Goal: Information Seeking & Learning: Learn about a topic

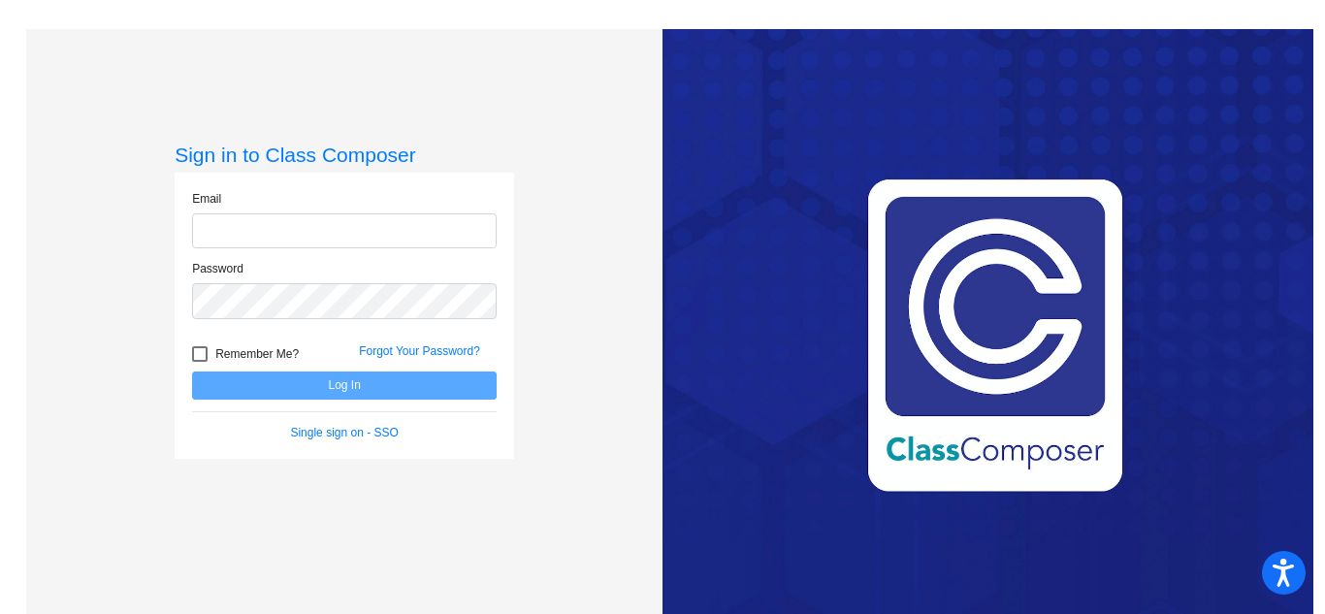
type input "[EMAIL_ADDRESS][DOMAIN_NAME]"
click at [1218, 48] on div "Love Class Composer? Share it with a friend! If you're happy with Class Compose…" at bounding box center [988, 336] width 651 height 614
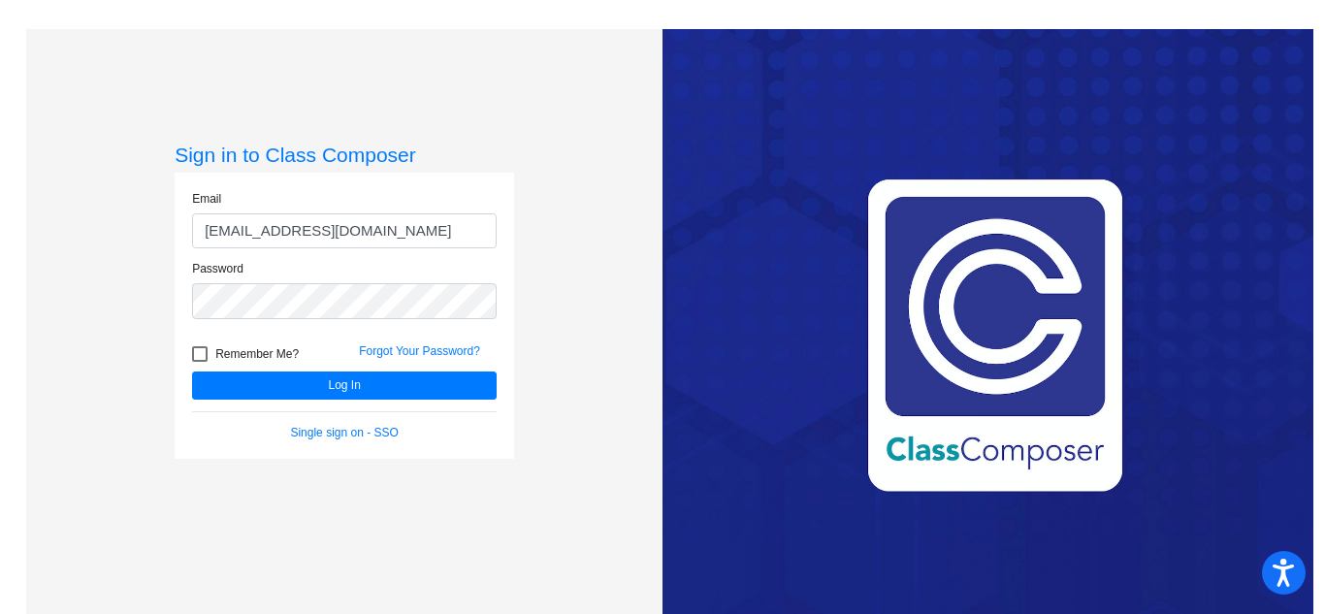
click at [201, 357] on div at bounding box center [200, 354] width 16 height 16
click at [200, 362] on input "Remember Me?" at bounding box center [199, 362] width 1 height 1
checkbox input "true"
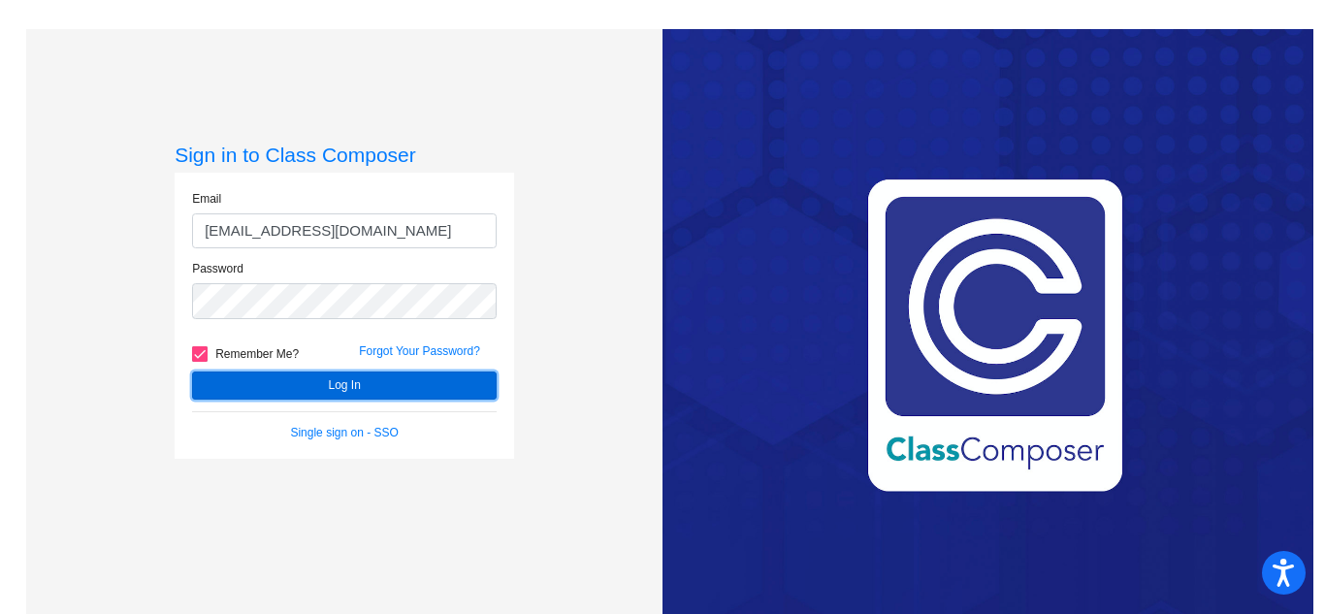
click at [233, 378] on button "Log In" at bounding box center [344, 386] width 305 height 28
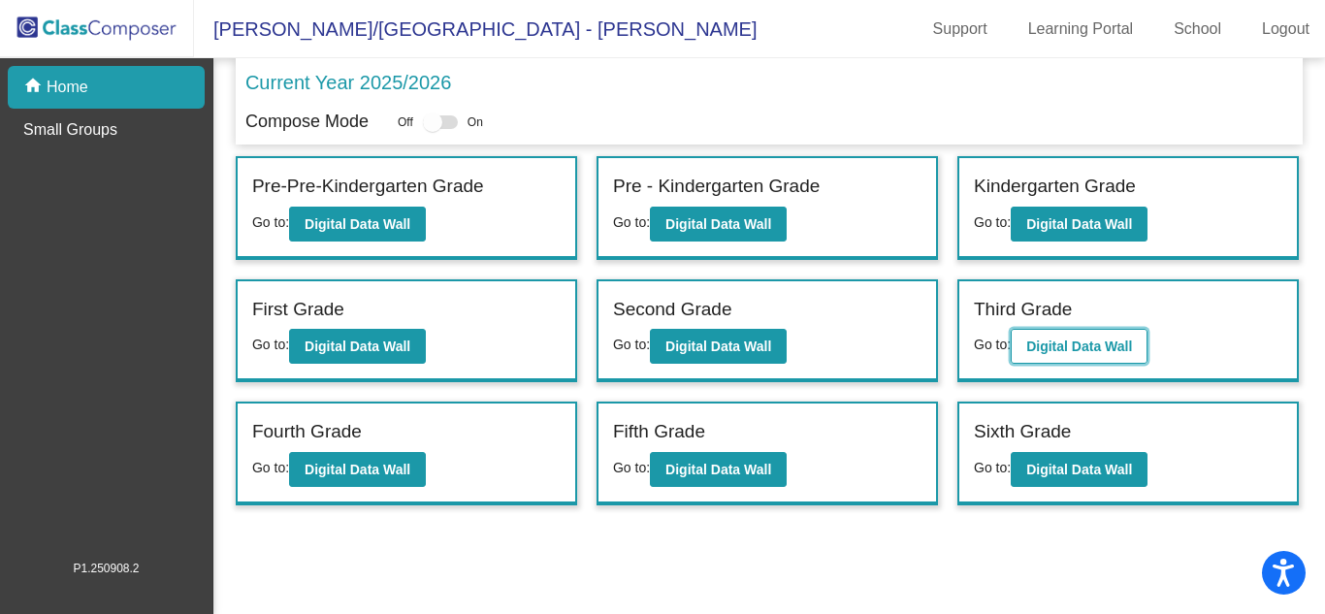
click at [1065, 357] on button "Digital Data Wall" at bounding box center [1079, 346] width 137 height 35
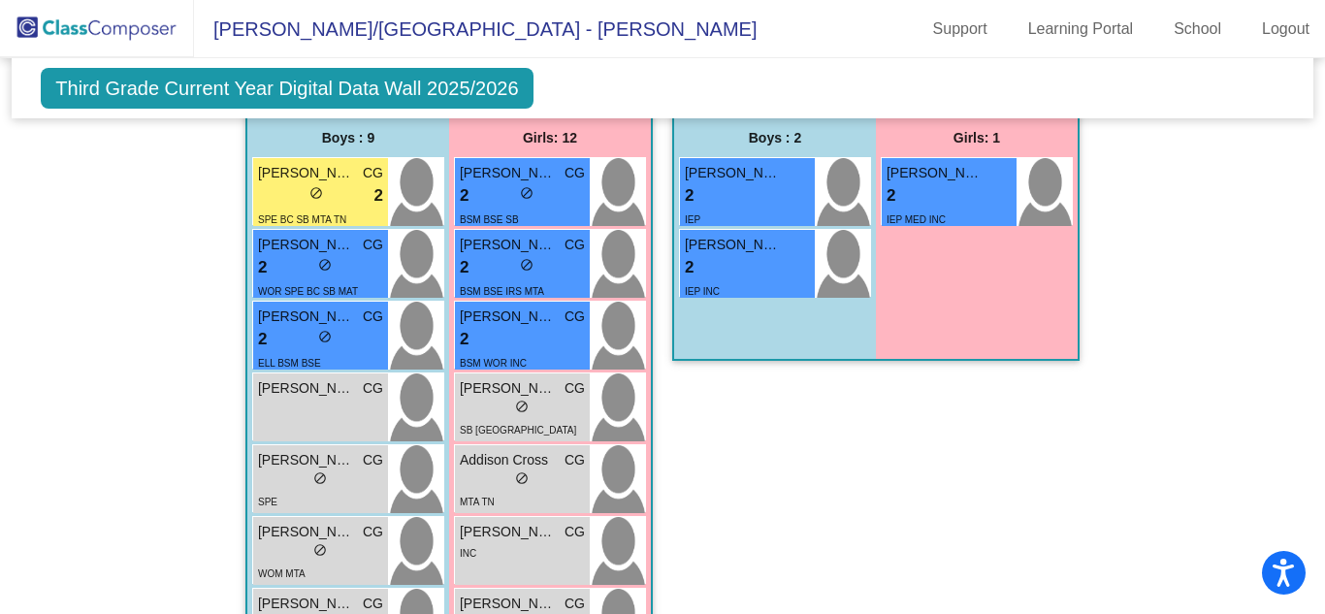
scroll to position [4330, 0]
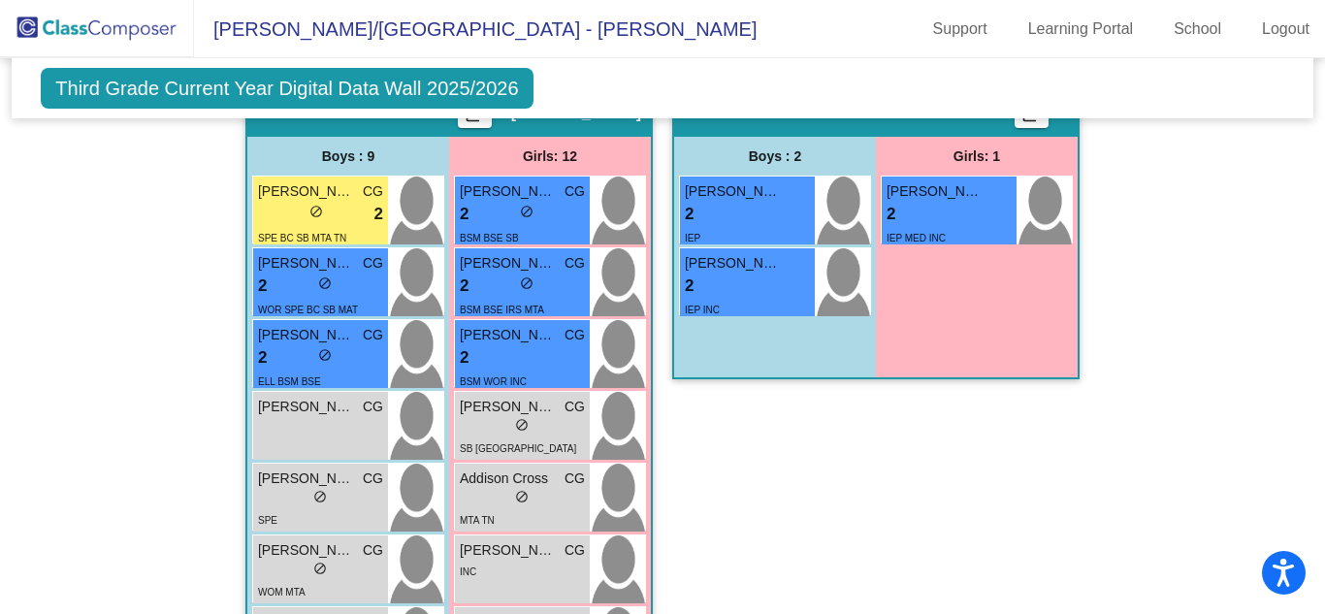
click at [1005, 440] on div "Class 10 - MSD picture_as_pdf Add Student First Name Last Name Student Id (Reco…" at bounding box center [875, 578] width 407 height 980
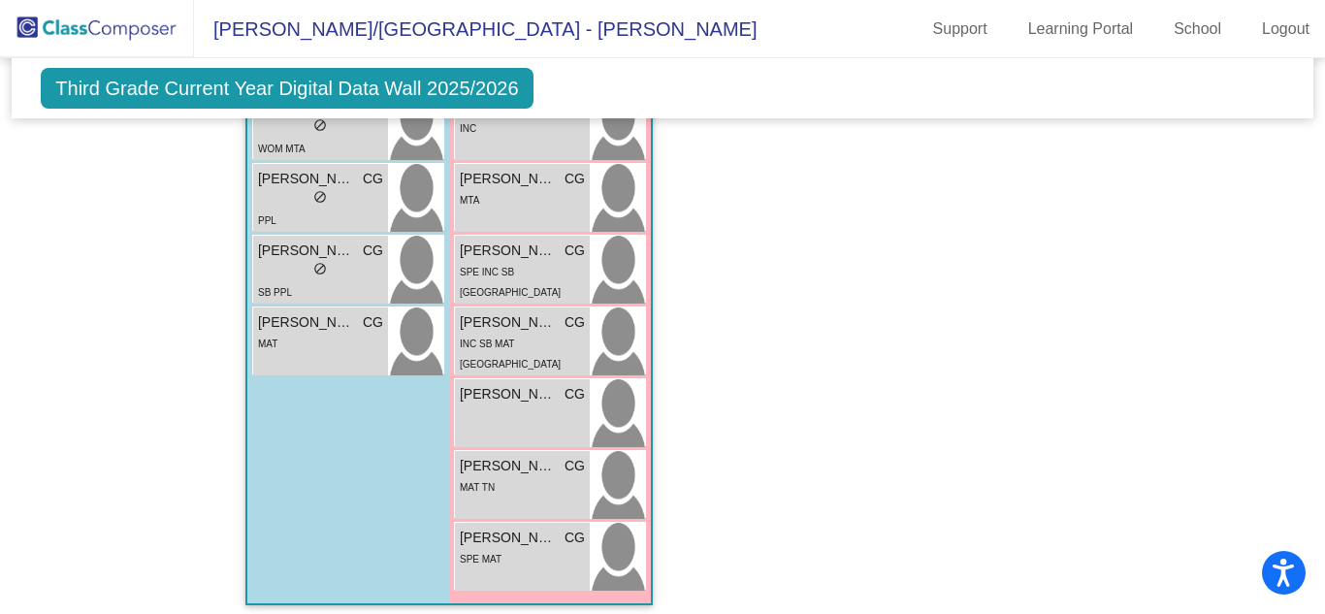
scroll to position [4774, 0]
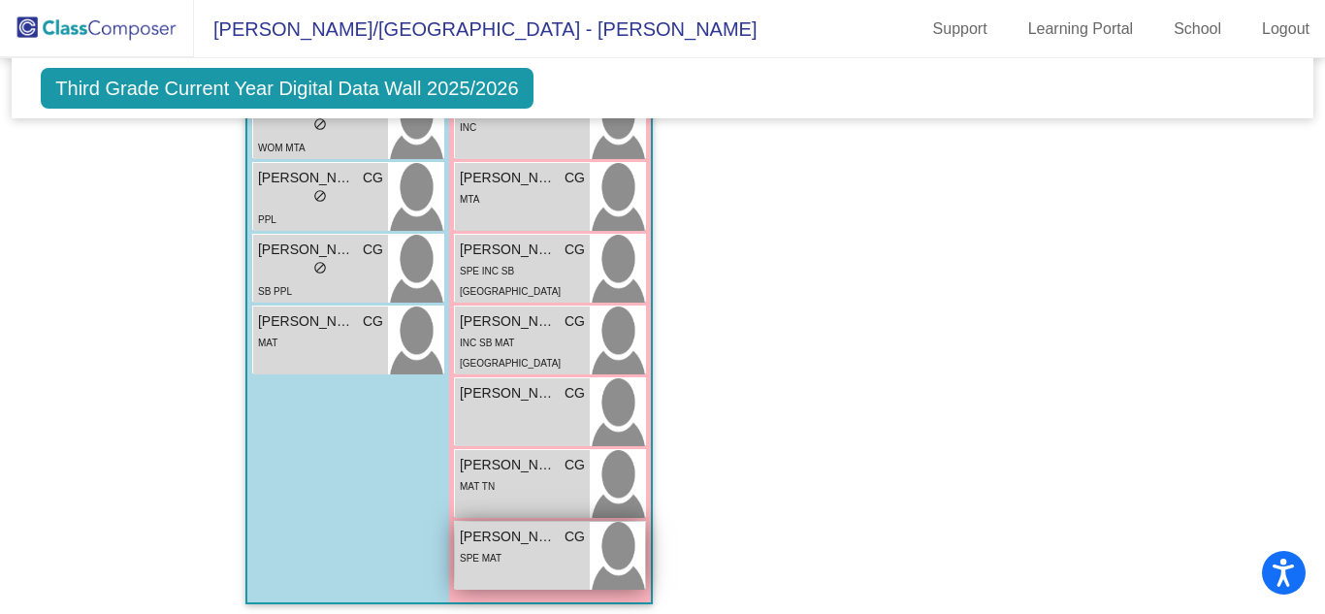
click at [502, 527] on span "[PERSON_NAME]" at bounding box center [508, 537] width 97 height 20
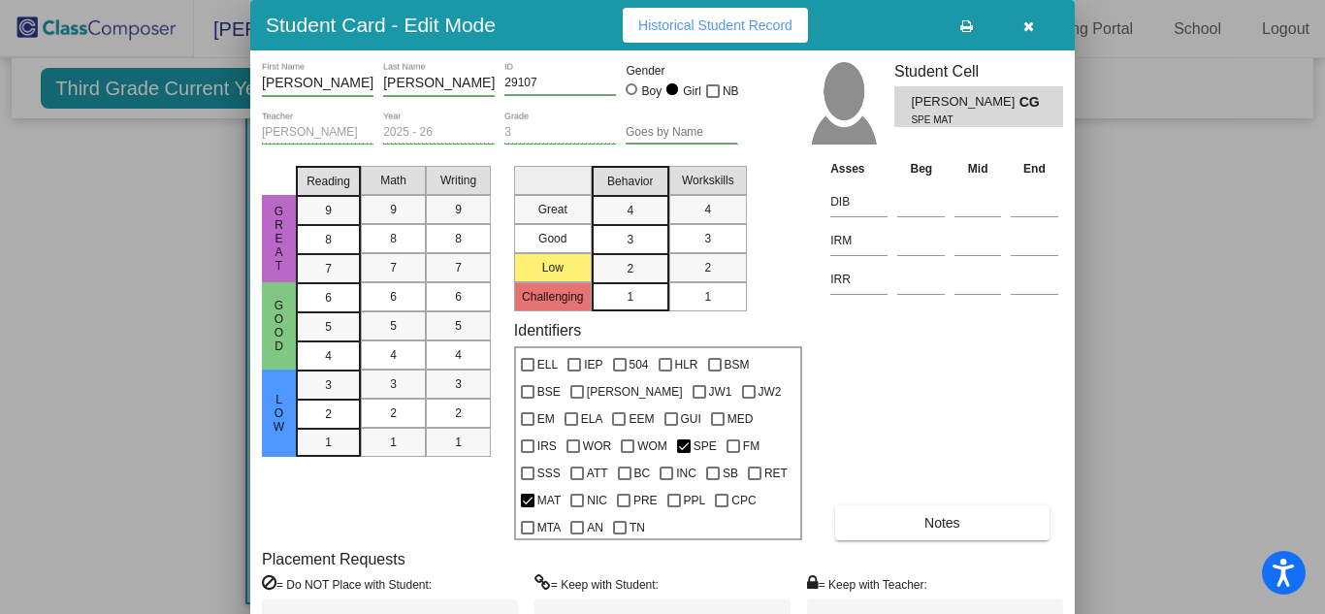
click at [968, 506] on button "Notes" at bounding box center [941, 522] width 213 height 35
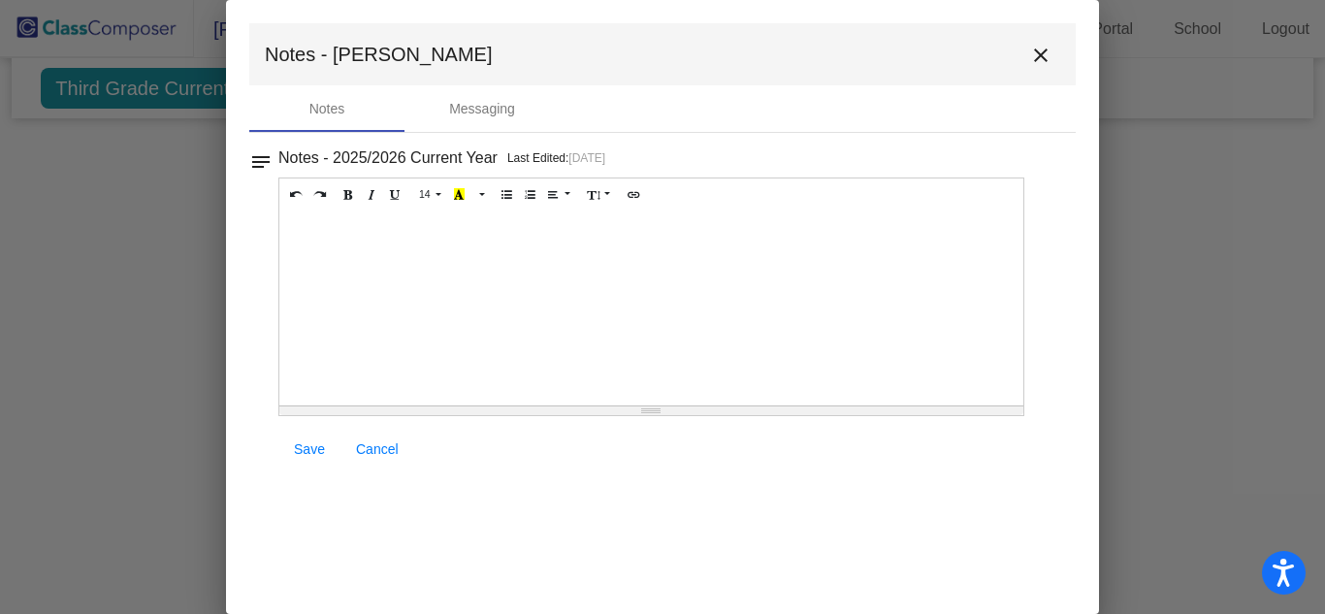
click at [1037, 42] on button "close" at bounding box center [1040, 54] width 39 height 39
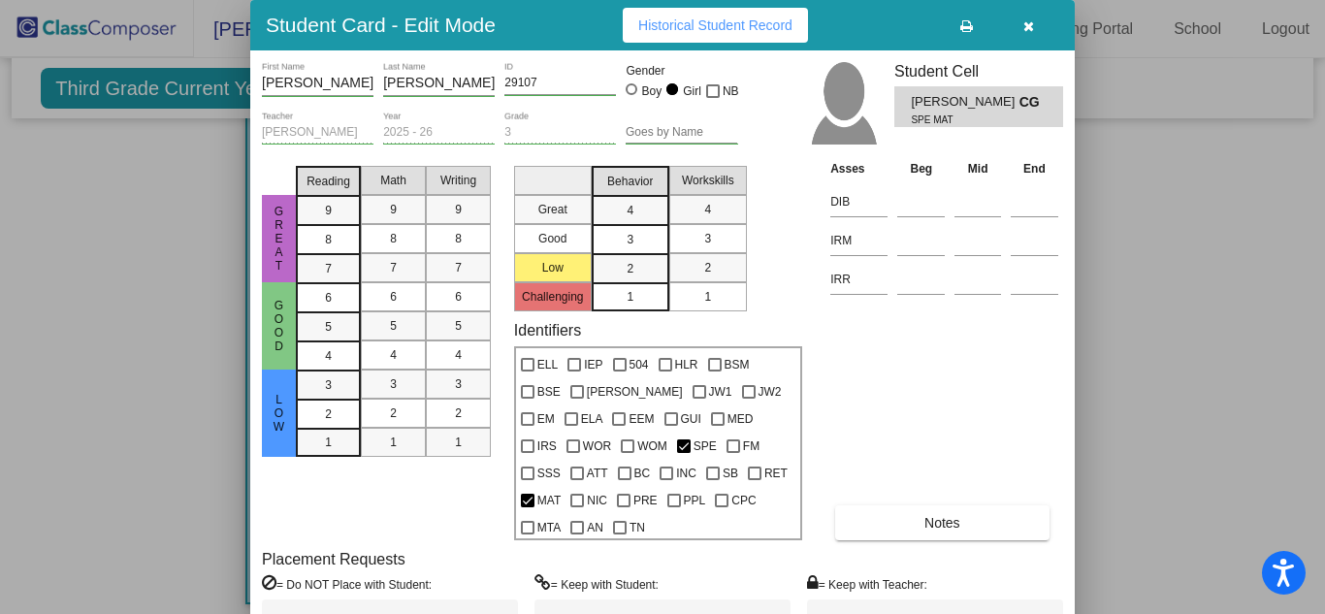
click at [1043, 41] on button "button" at bounding box center [1028, 25] width 62 height 35
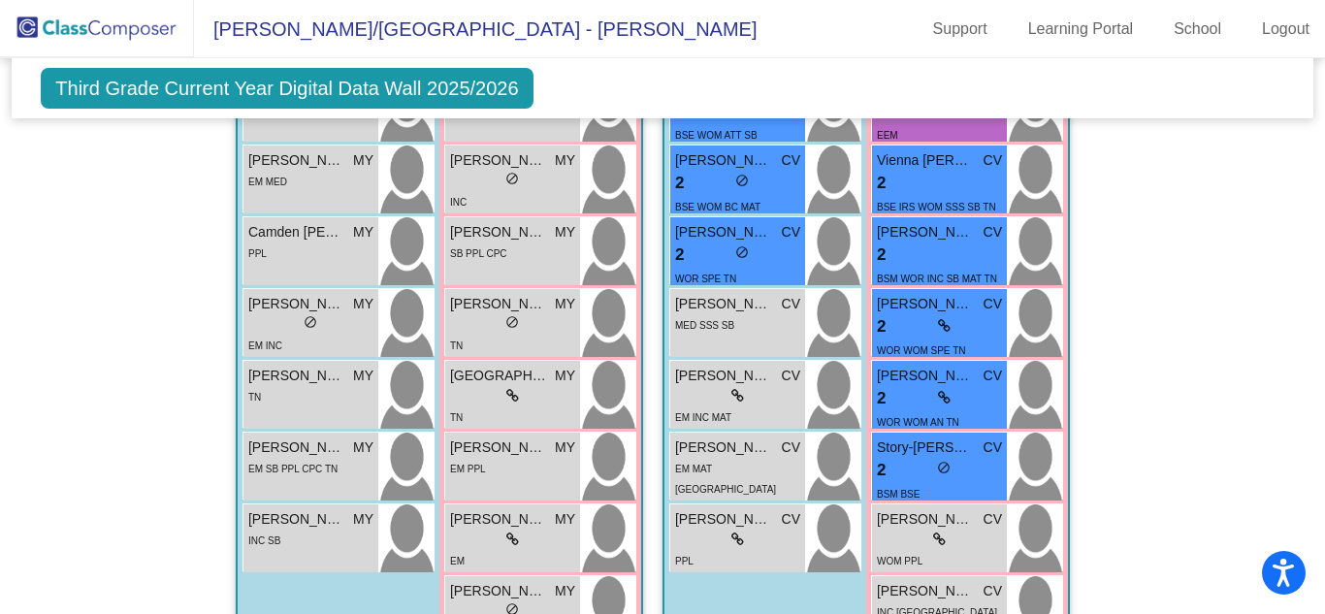
scroll to position [2751, 0]
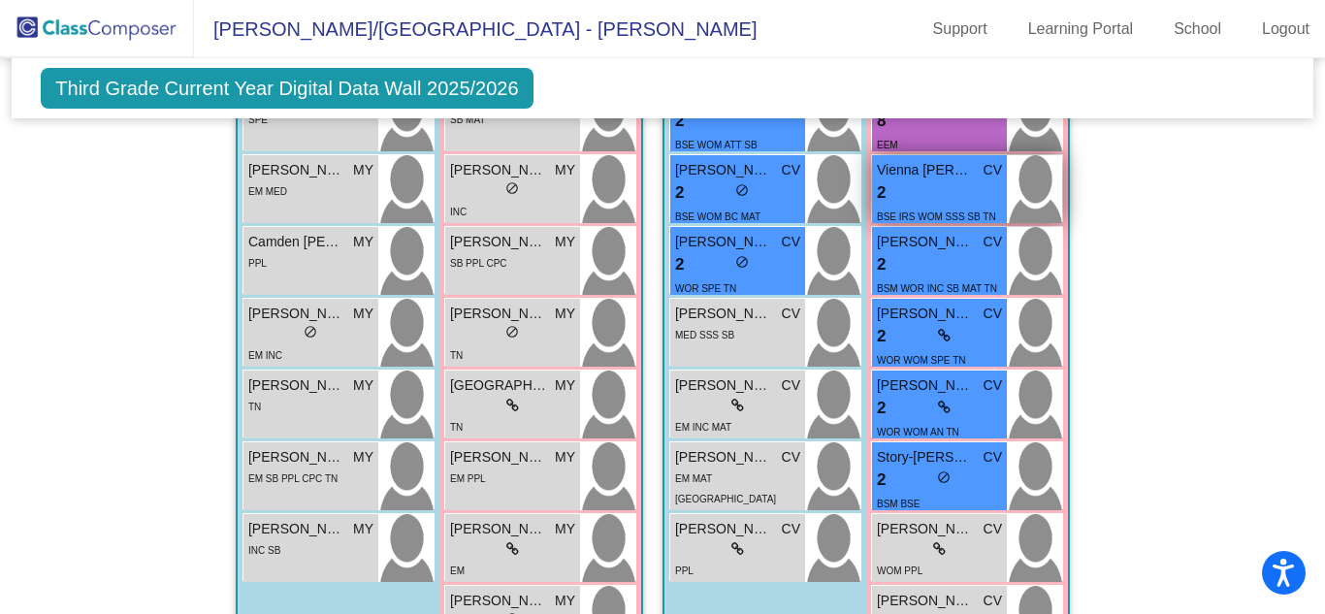
click at [920, 180] on div "2 lock do_not_disturb_alt" at bounding box center [939, 192] width 125 height 25
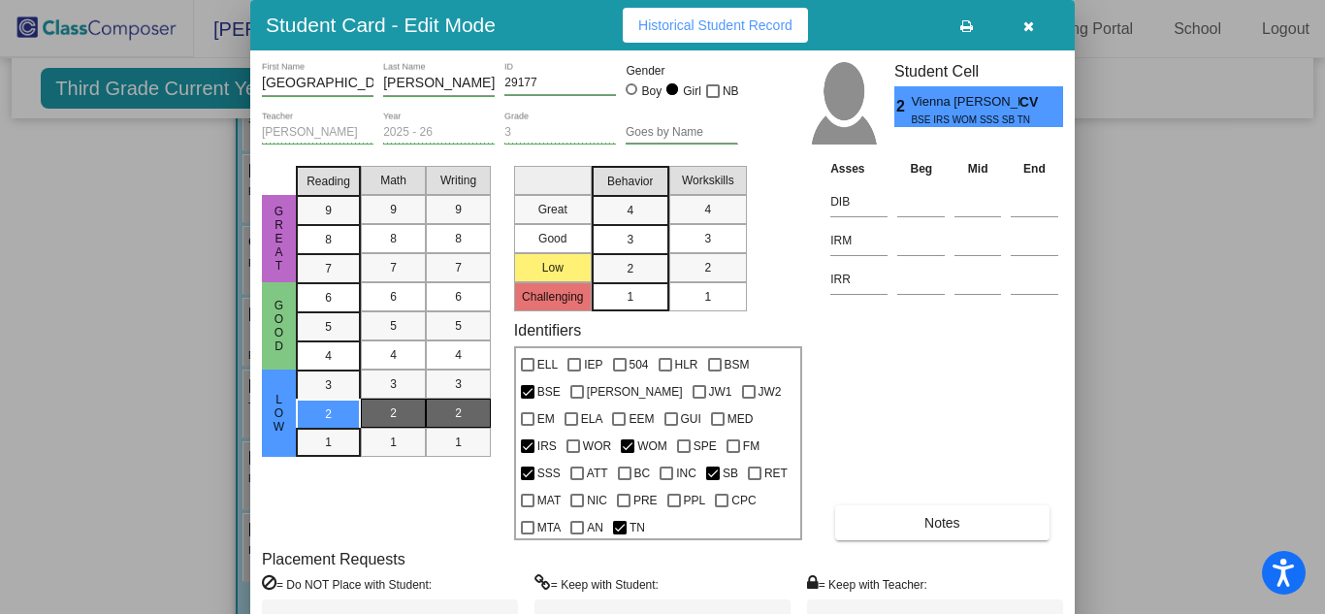
click at [1039, 33] on button "button" at bounding box center [1028, 25] width 62 height 35
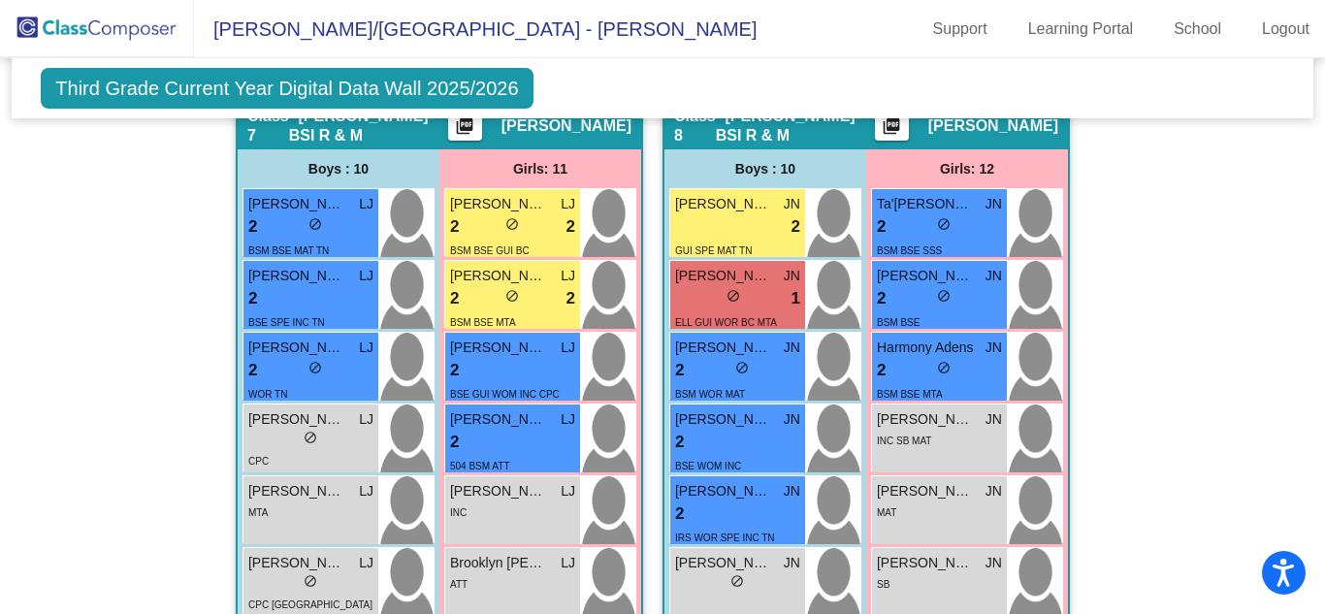
scroll to position [3346, 0]
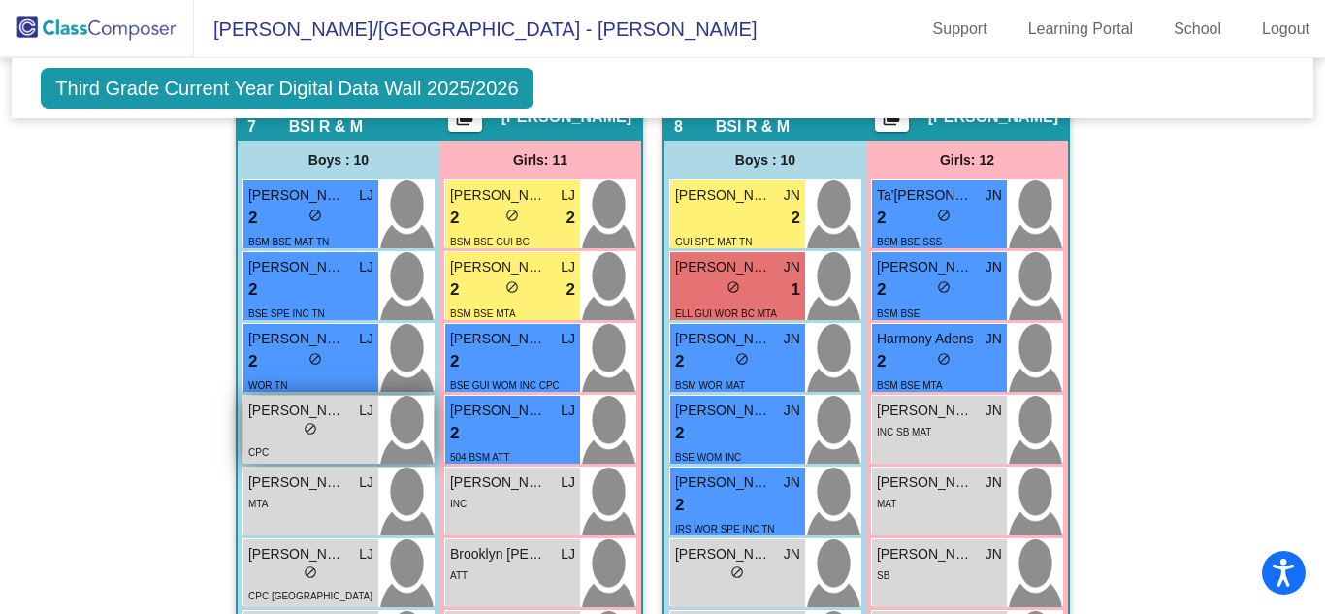
click at [359, 401] on span "LJ" at bounding box center [366, 411] width 15 height 20
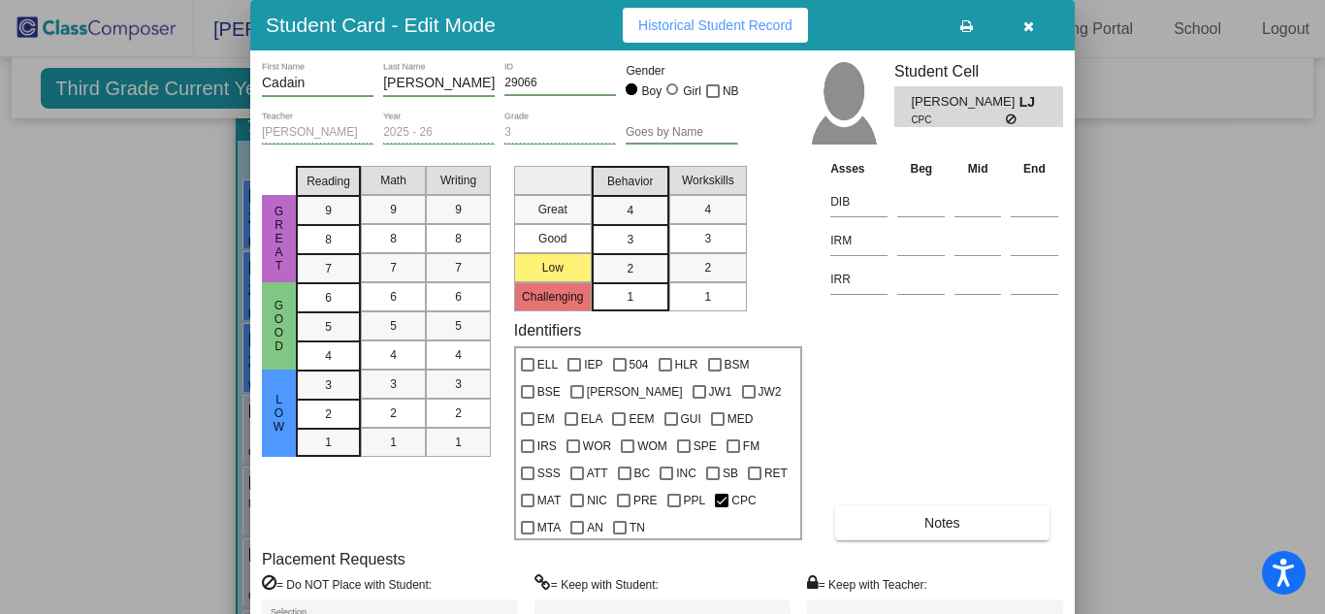
click at [1023, 39] on button "button" at bounding box center [1028, 25] width 62 height 35
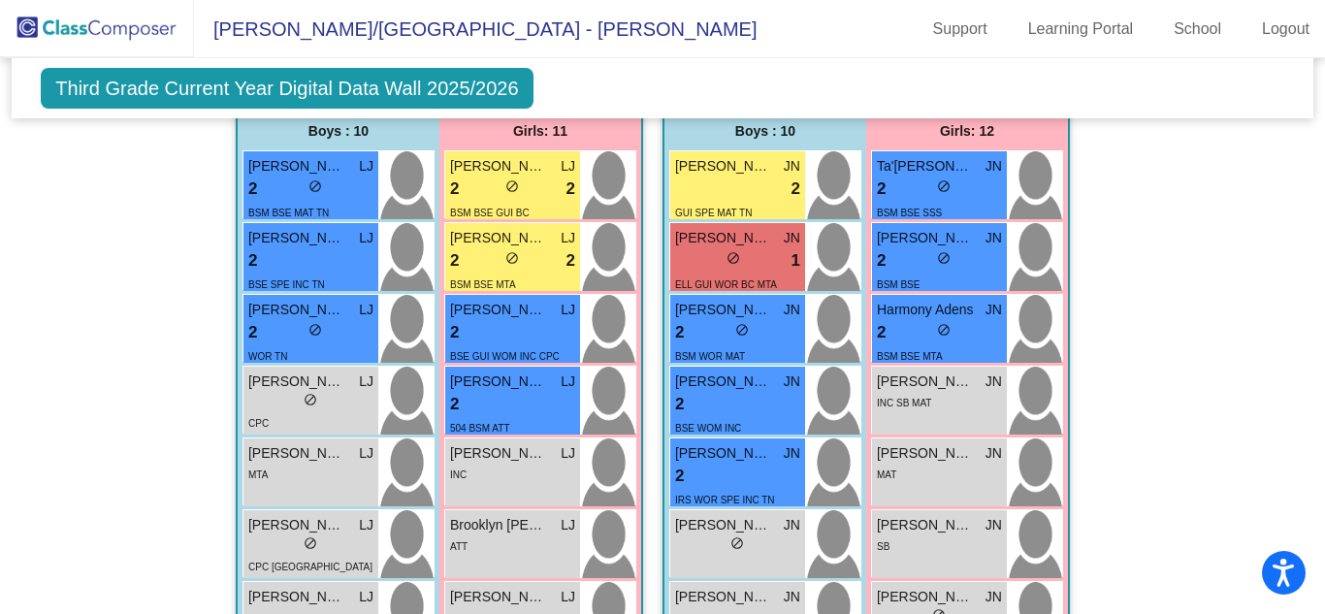
scroll to position [3384, 0]
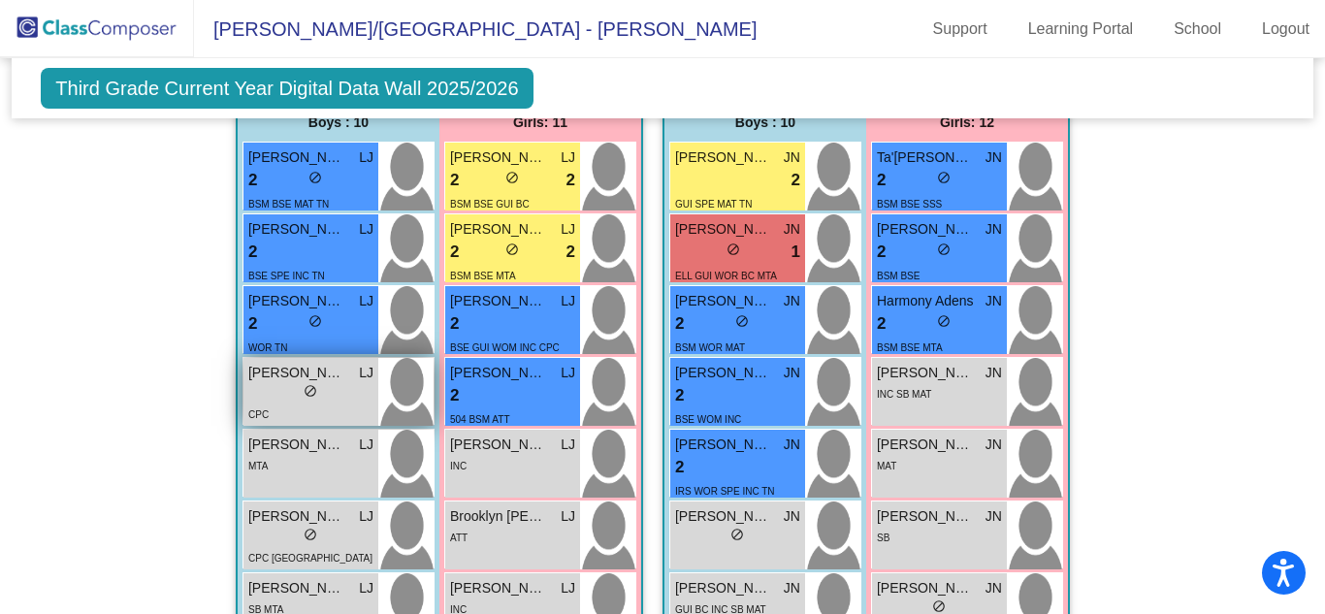
click at [251, 383] on div "lock do_not_disturb_alt" at bounding box center [310, 393] width 125 height 20
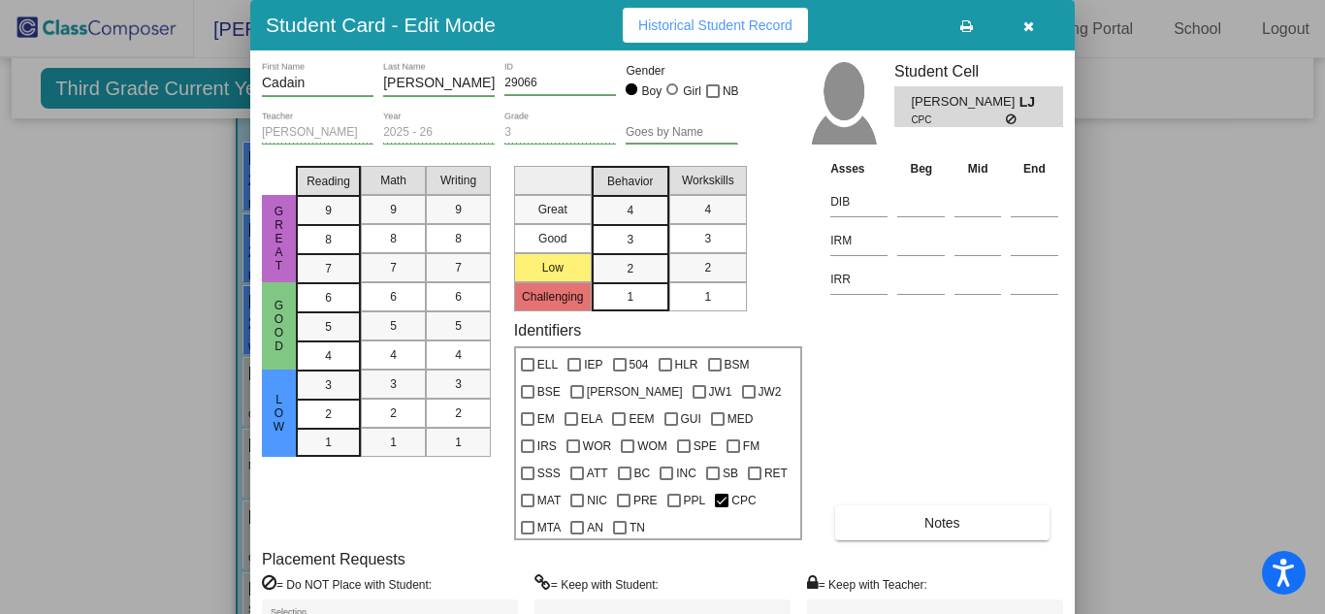
click at [1034, 24] on button "button" at bounding box center [1028, 25] width 62 height 35
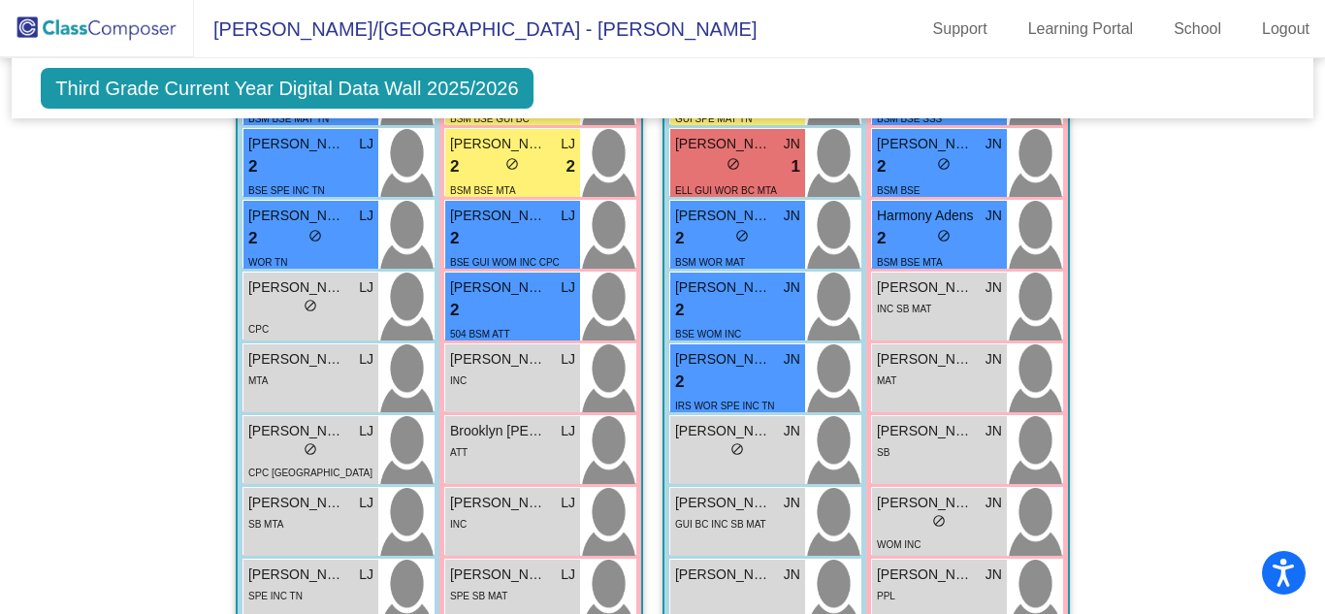
scroll to position [3290, 0]
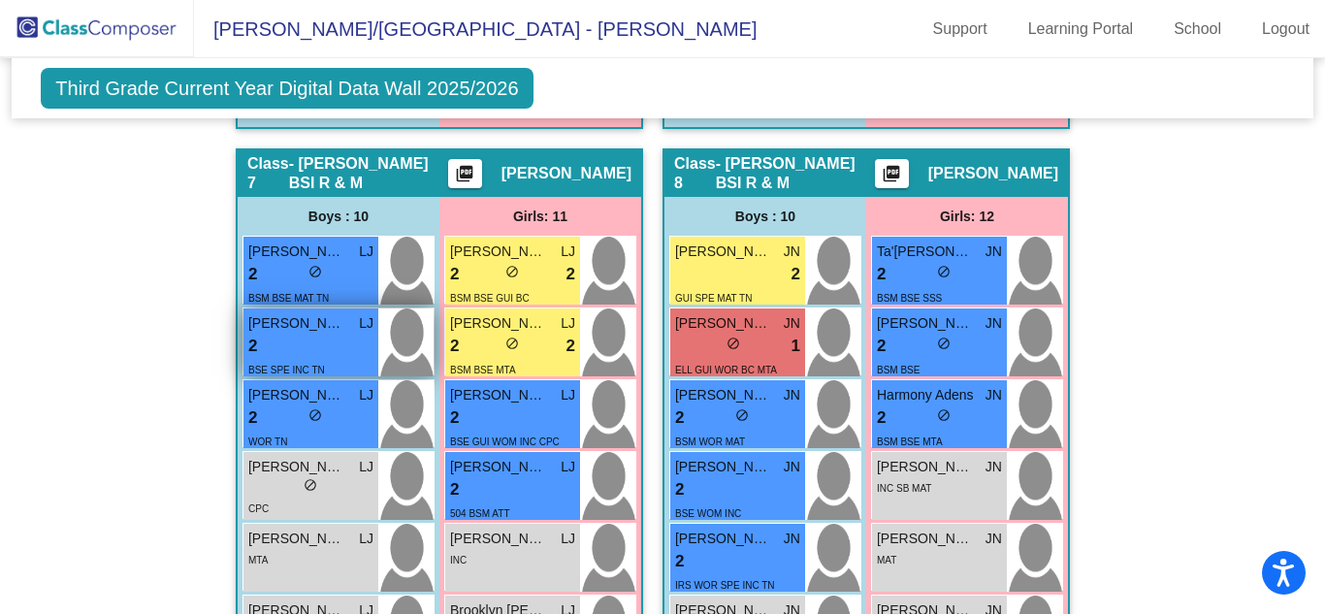
click at [340, 334] on div "2 lock do_not_disturb_alt" at bounding box center [310, 346] width 125 height 25
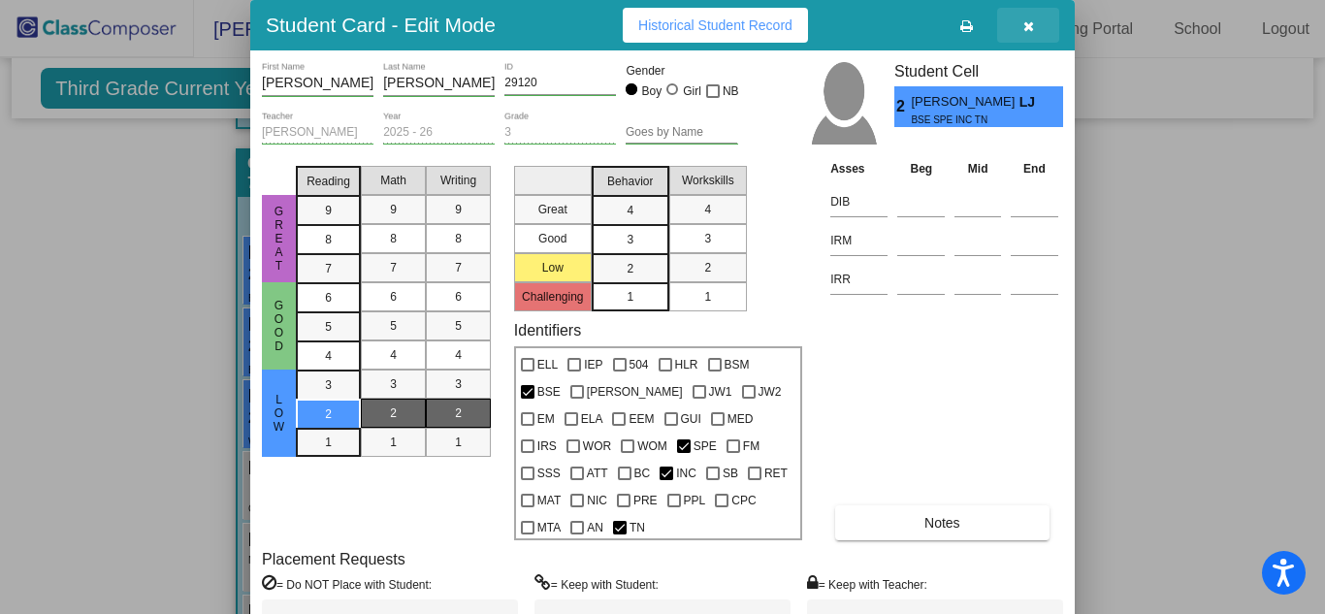
click at [1030, 31] on icon "button" at bounding box center [1028, 26] width 11 height 14
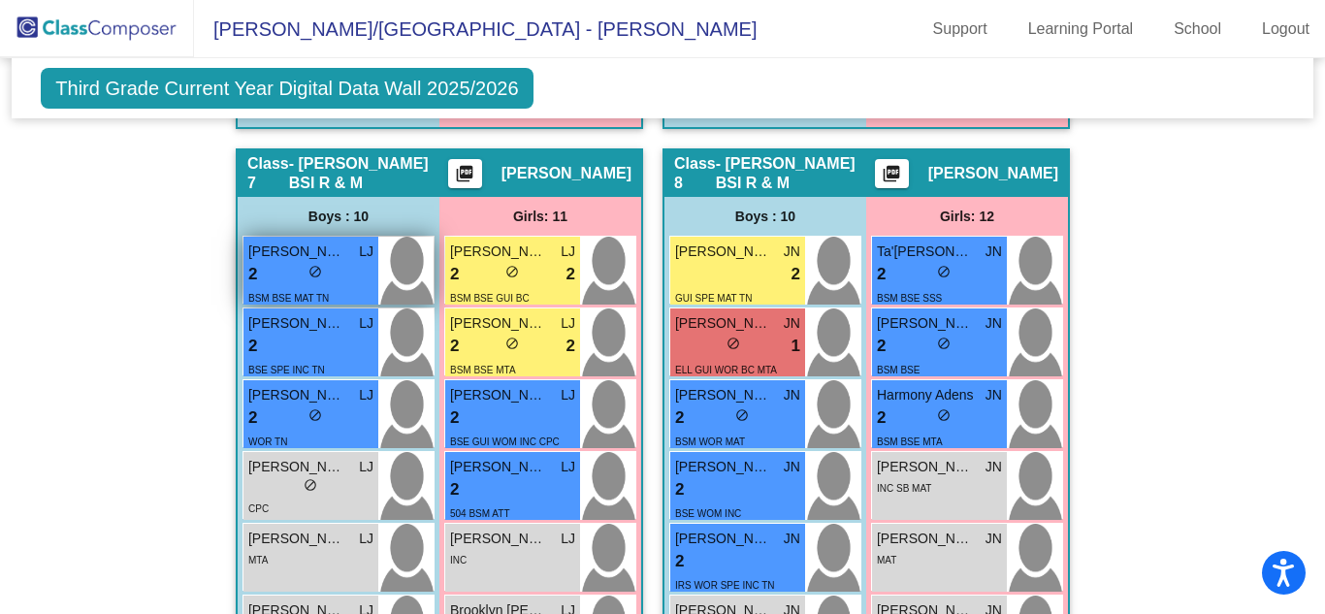
click at [326, 287] on div "BSM BSE MAT TN" at bounding box center [310, 297] width 125 height 20
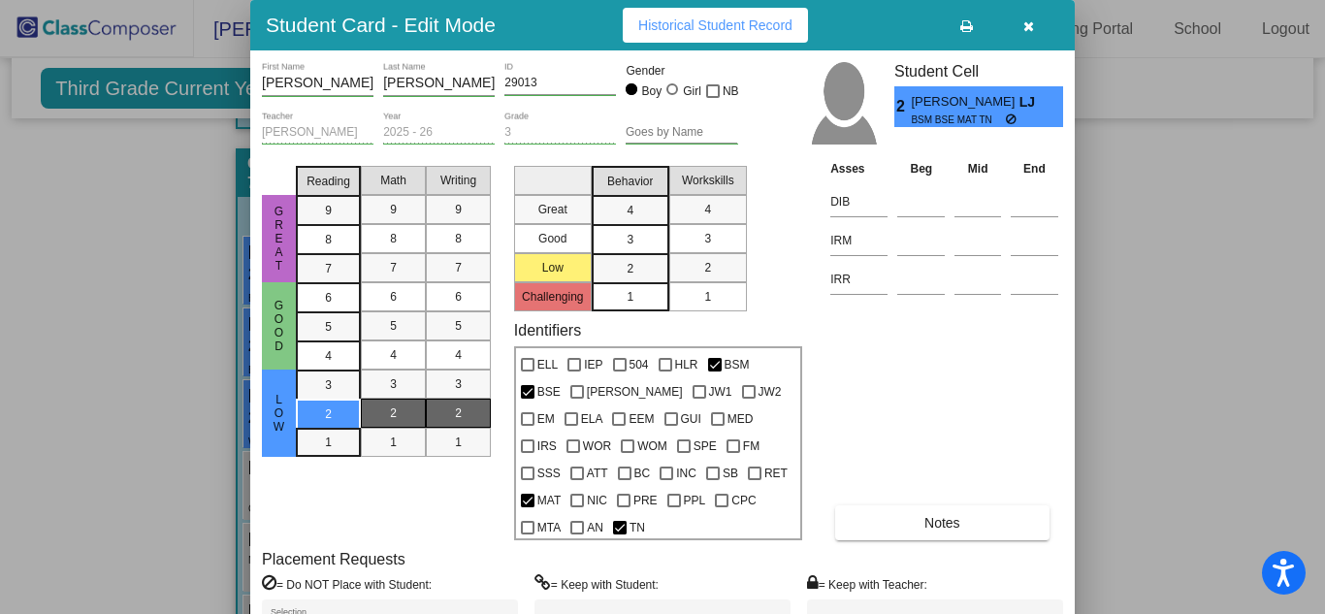
drag, startPoint x: 1323, startPoint y: 434, endPoint x: 1324, endPoint y: 473, distance: 39.8
click at [1324, 473] on div at bounding box center [662, 307] width 1325 height 614
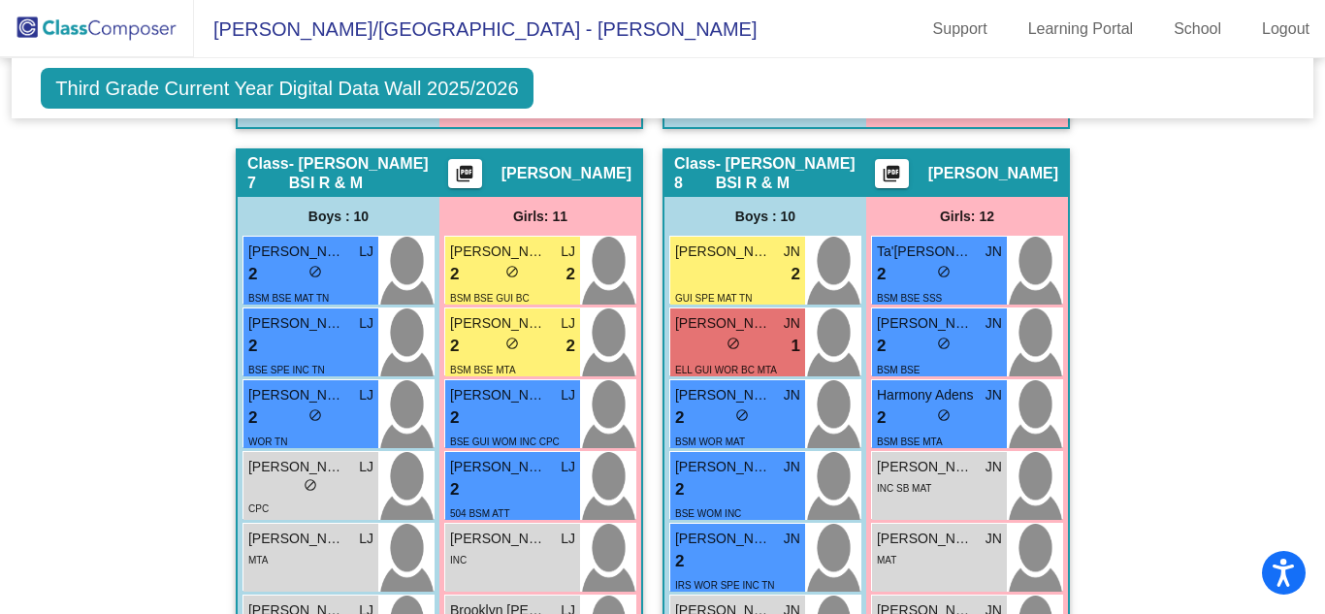
scroll to position [3300, 0]
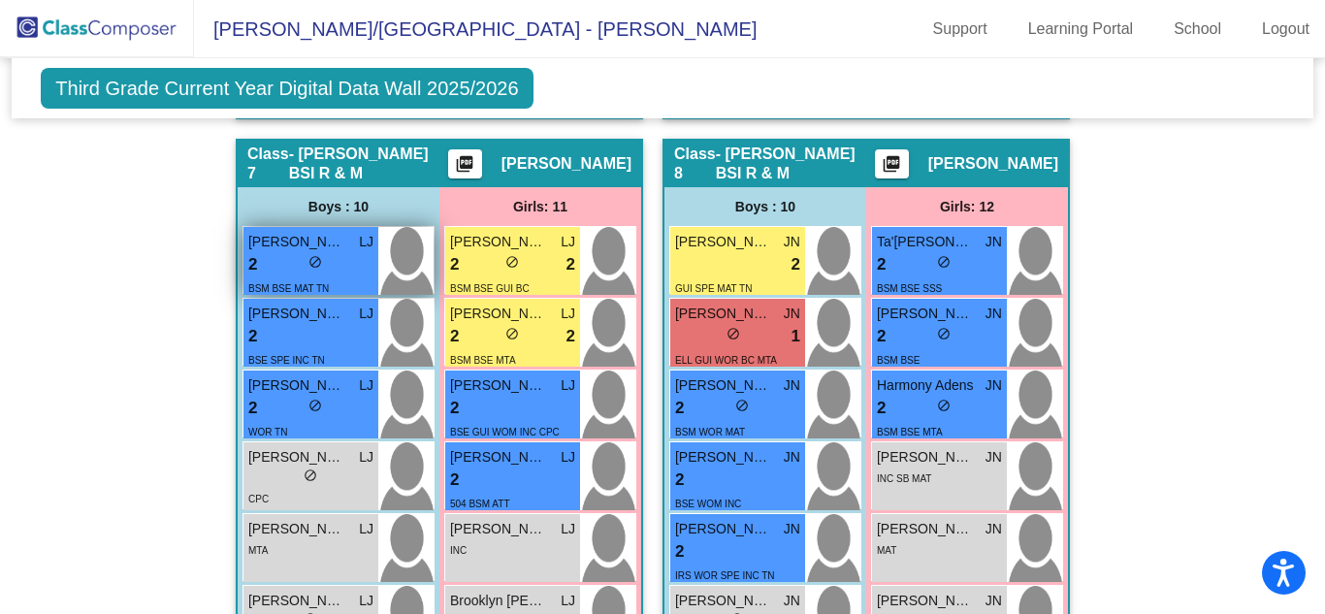
click at [287, 277] on div "BSM BSE MAT TN" at bounding box center [288, 287] width 81 height 20
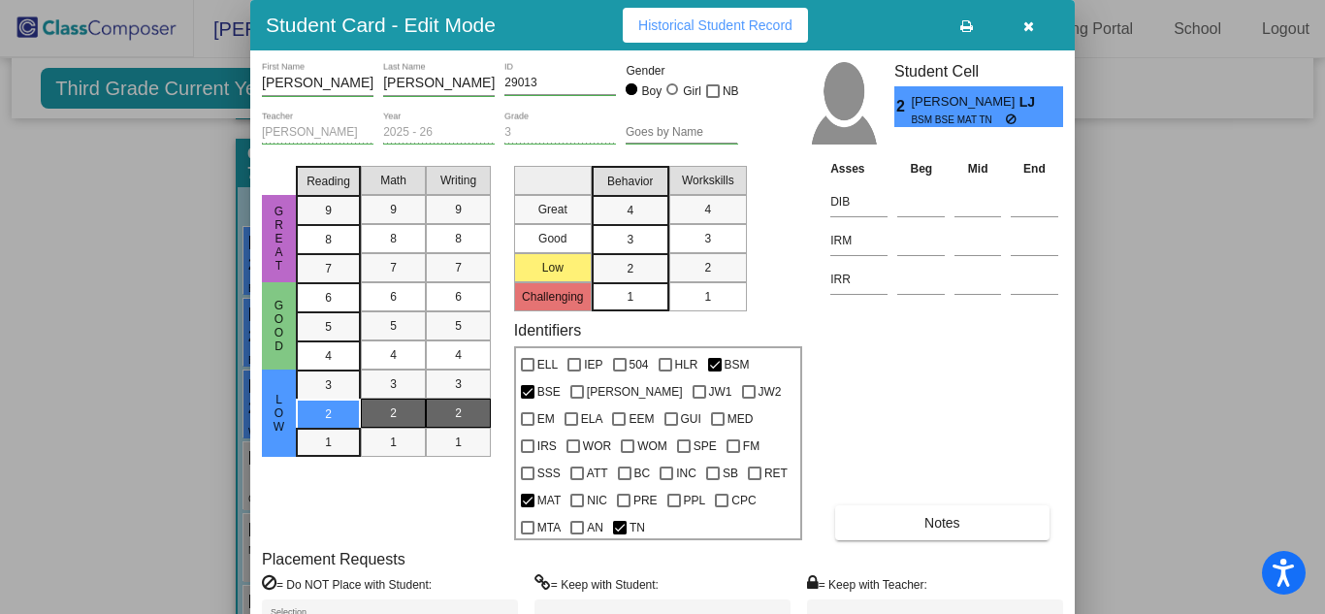
click at [1003, 476] on div "Asses Beg Mid End DIB IRM IRR Notes" at bounding box center [944, 348] width 238 height 381
click at [1000, 506] on button "Notes" at bounding box center [941, 522] width 213 height 35
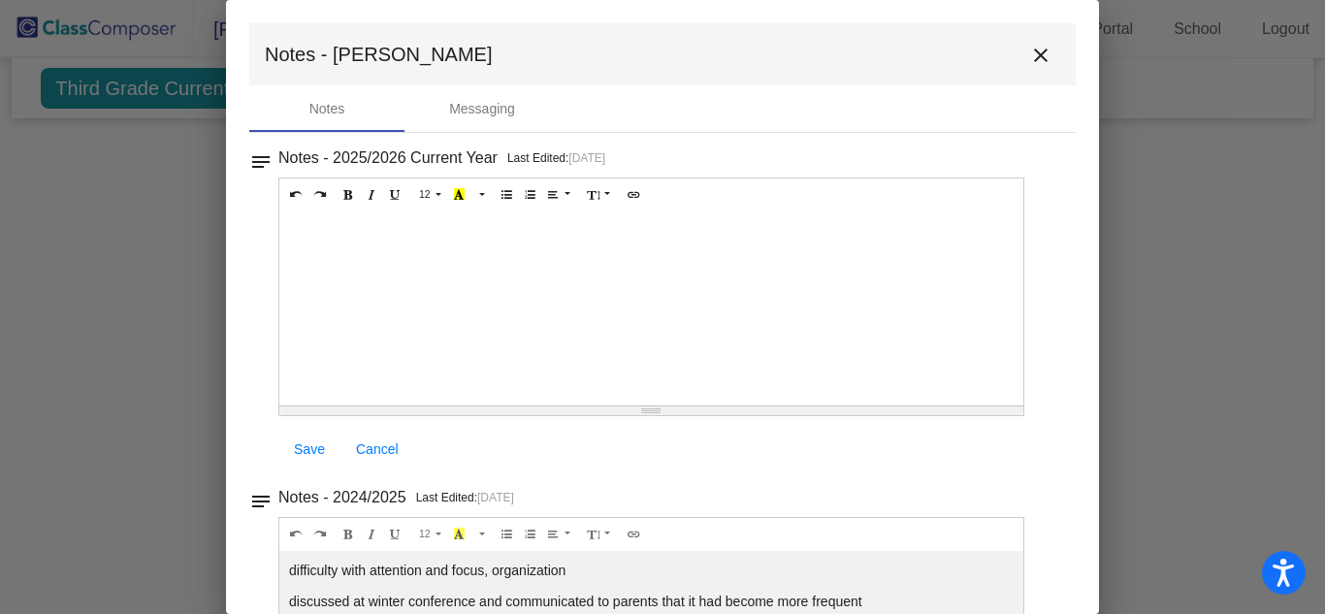
click at [1024, 497] on div "Notes - 2024/2025 Last Edited: [DATE]" at bounding box center [670, 497] width 785 height 27
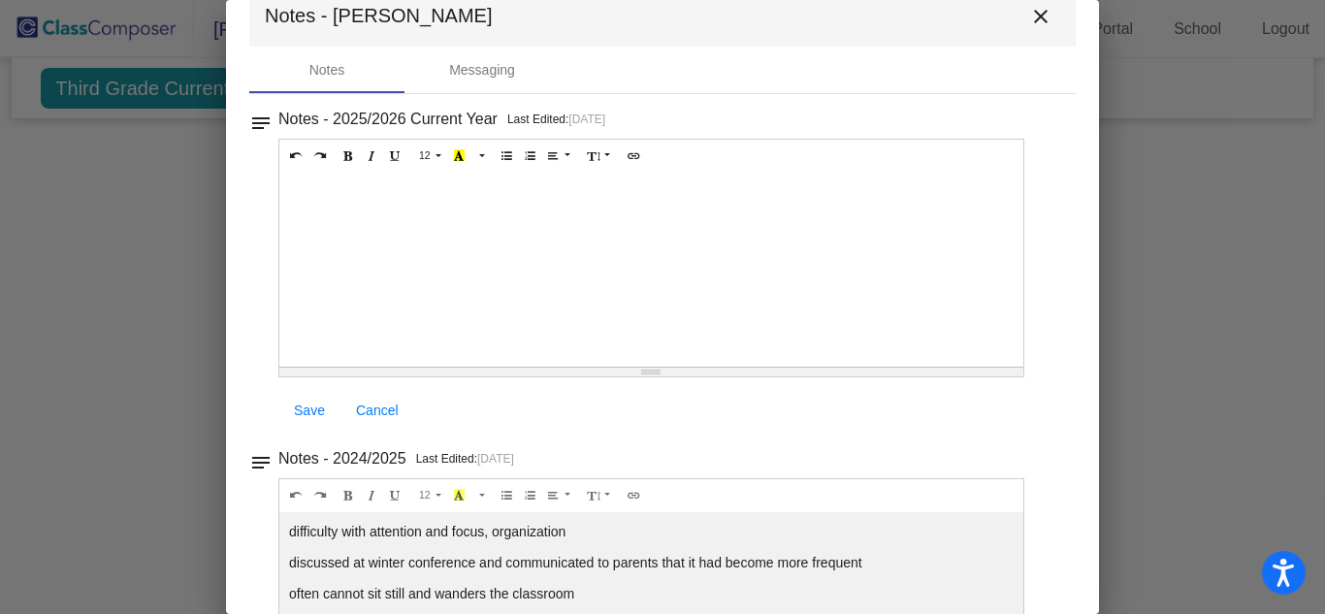
scroll to position [78, 0]
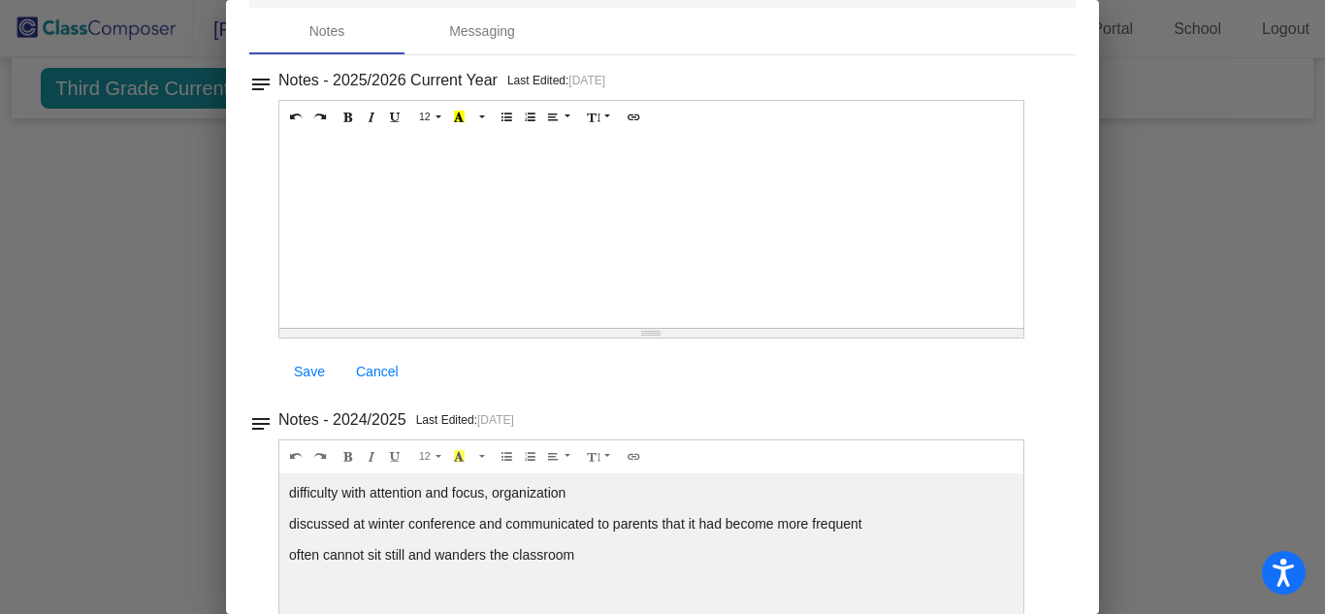
drag, startPoint x: 1317, startPoint y: 445, endPoint x: 1324, endPoint y: 395, distance: 50.9
click at [1324, 395] on div at bounding box center [662, 307] width 1325 height 614
drag, startPoint x: 1088, startPoint y: 297, endPoint x: 1091, endPoint y: 258, distance: 38.9
click at [1091, 258] on mat-dialog-container "Notes - [PERSON_NAME] close Notes Messaging notes Notes - 2025/2026 Current Yea…" at bounding box center [662, 307] width 873 height 614
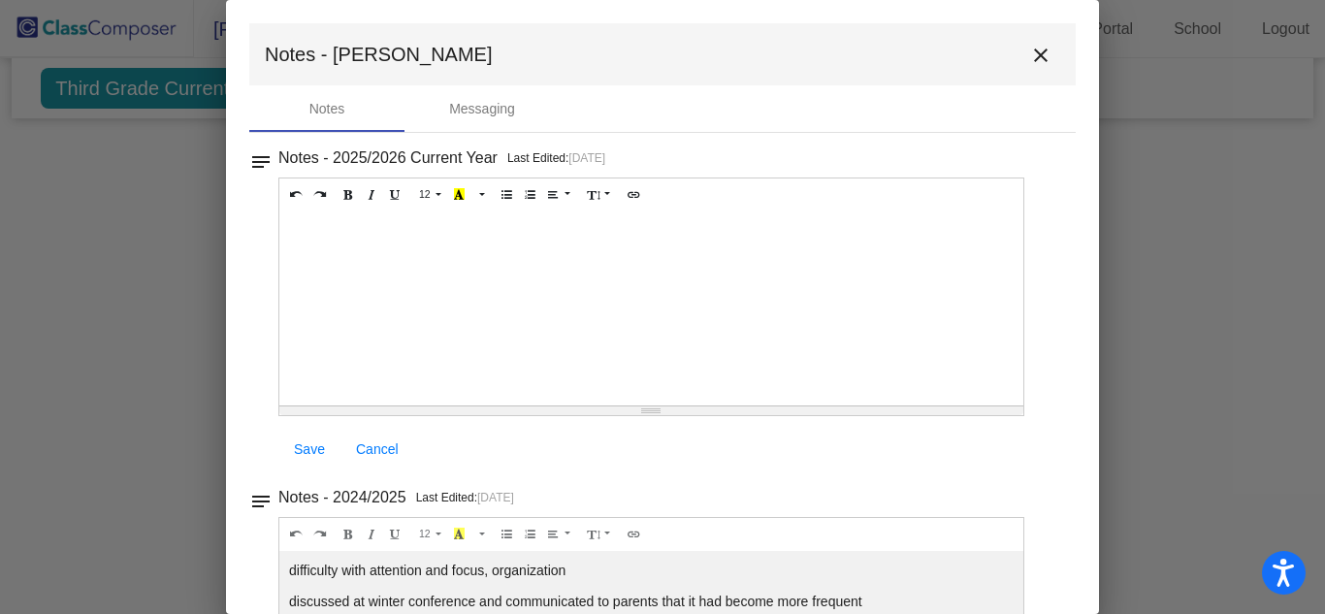
click at [1021, 56] on button "close" at bounding box center [1040, 54] width 39 height 39
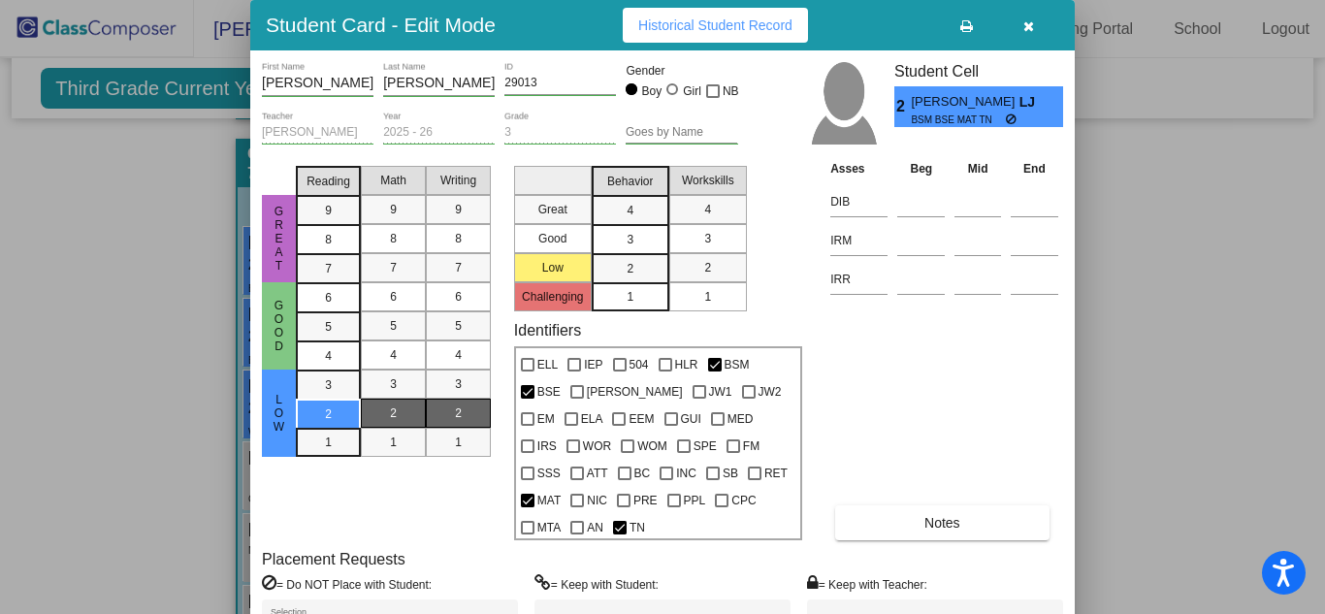
drag, startPoint x: 1323, startPoint y: 404, endPoint x: 1324, endPoint y: 469, distance: 65.0
click at [1324, 469] on div at bounding box center [662, 307] width 1325 height 614
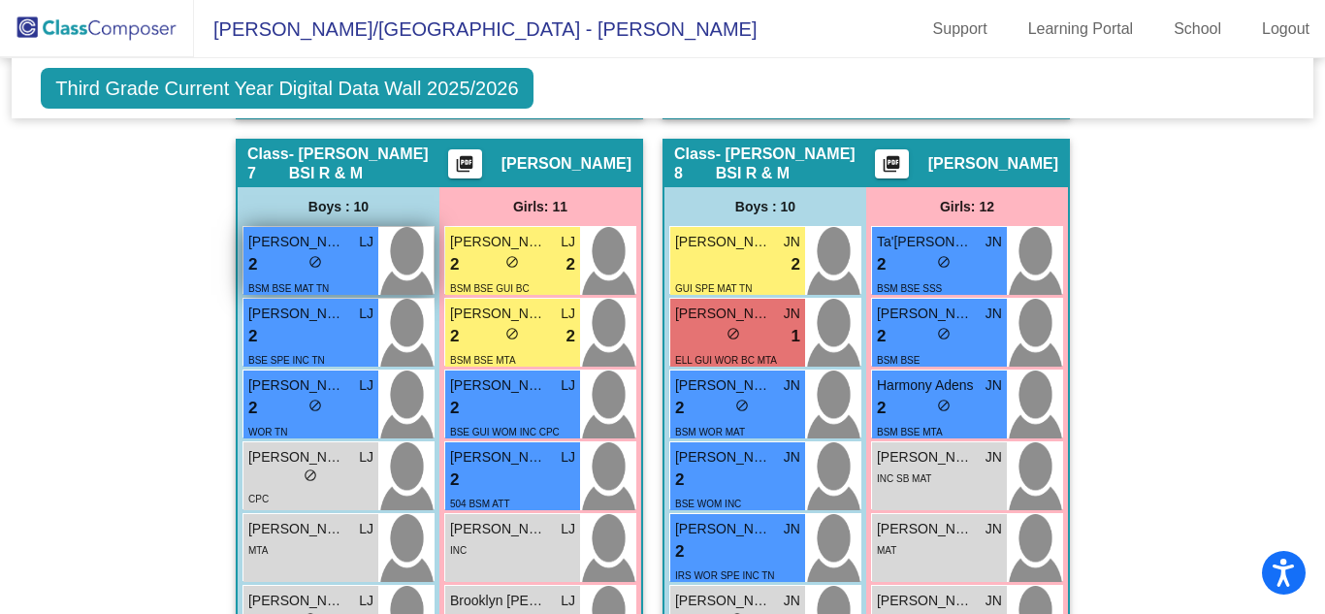
click at [316, 277] on div "BSM BSE MAT TN" at bounding box center [288, 287] width 81 height 20
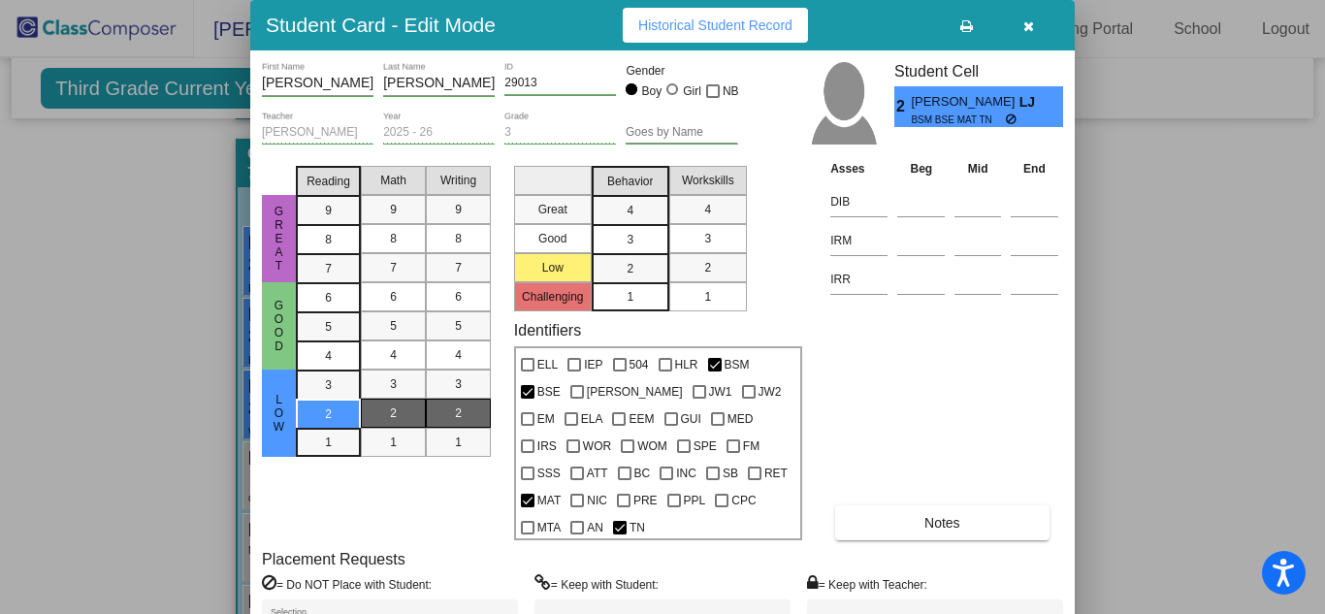
drag, startPoint x: 1317, startPoint y: 408, endPoint x: 1320, endPoint y: 423, distance: 14.8
click at [1320, 423] on div at bounding box center [662, 307] width 1325 height 614
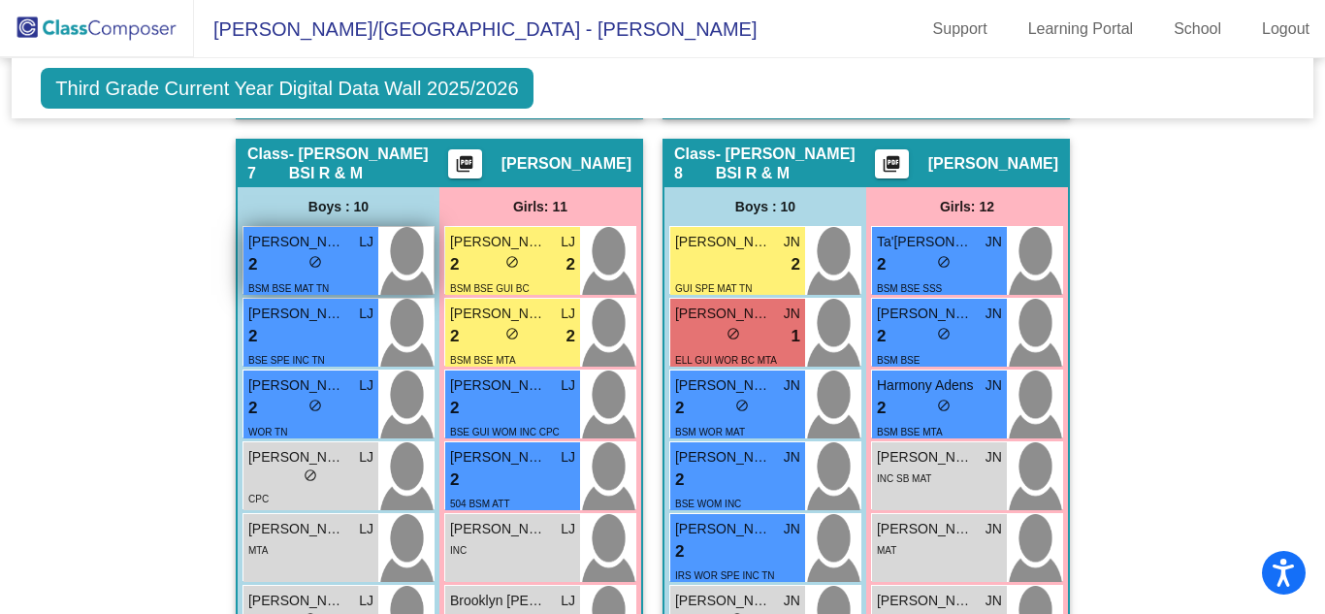
click at [345, 232] on div "[PERSON_NAME] LJ" at bounding box center [310, 242] width 125 height 20
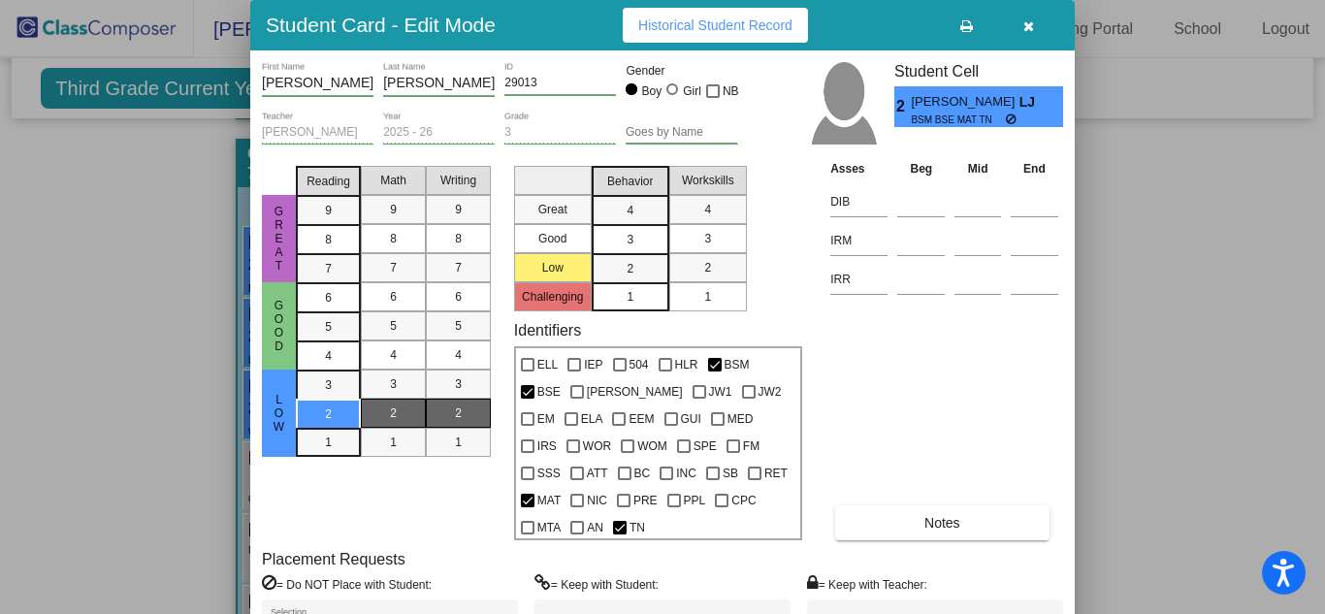
click at [995, 382] on div "Asses Beg Mid End DIB IRM IRR Notes" at bounding box center [944, 348] width 238 height 381
click at [718, 31] on span "Historical Student Record" at bounding box center [715, 25] width 154 height 16
click at [1032, 25] on icon "button" at bounding box center [1028, 26] width 11 height 14
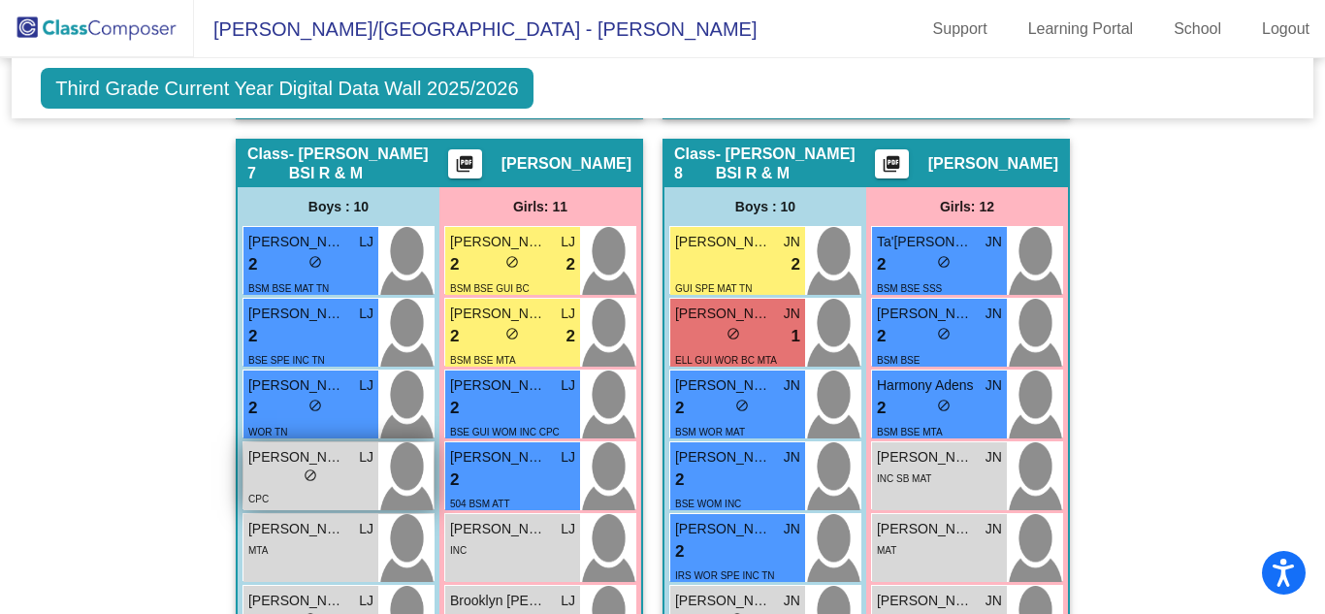
click at [290, 488] on div "CPC" at bounding box center [310, 498] width 125 height 20
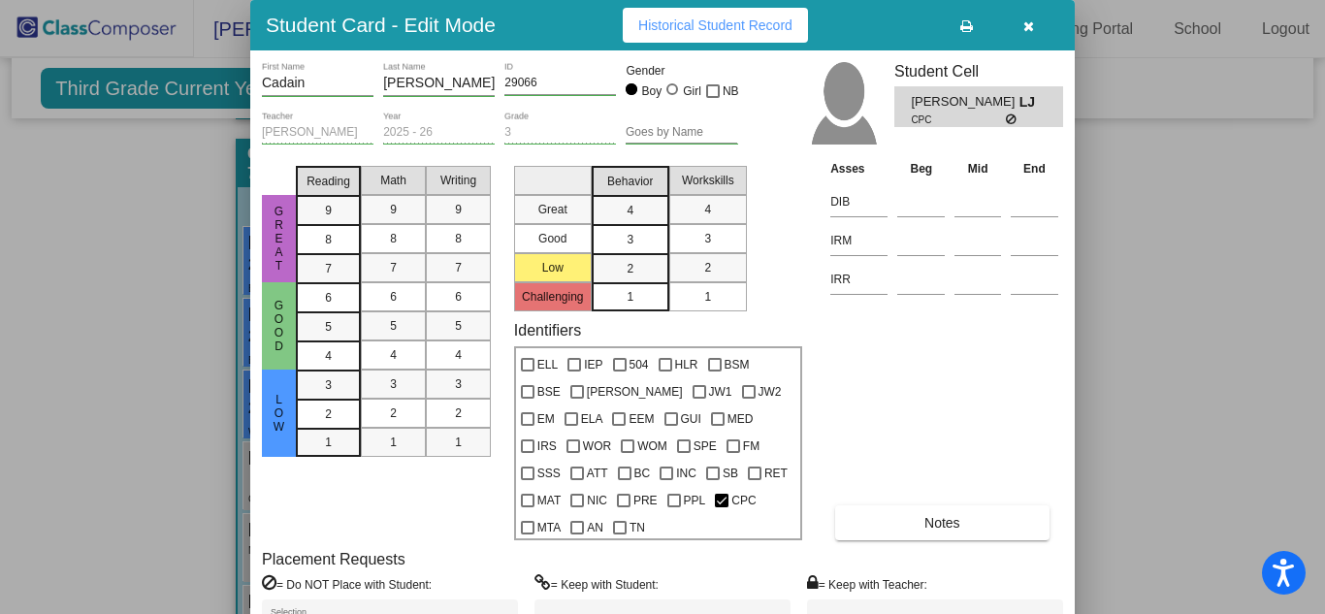
click at [992, 505] on button "Notes" at bounding box center [941, 522] width 213 height 35
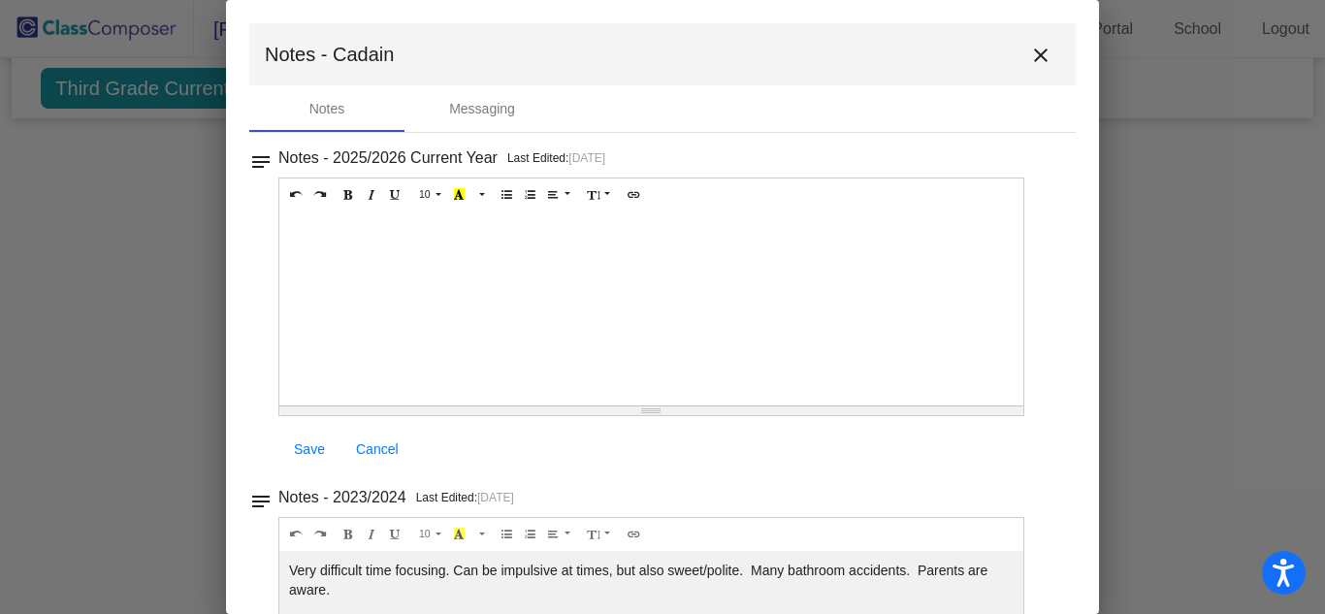
click at [1042, 48] on mat-icon "close" at bounding box center [1040, 55] width 23 height 23
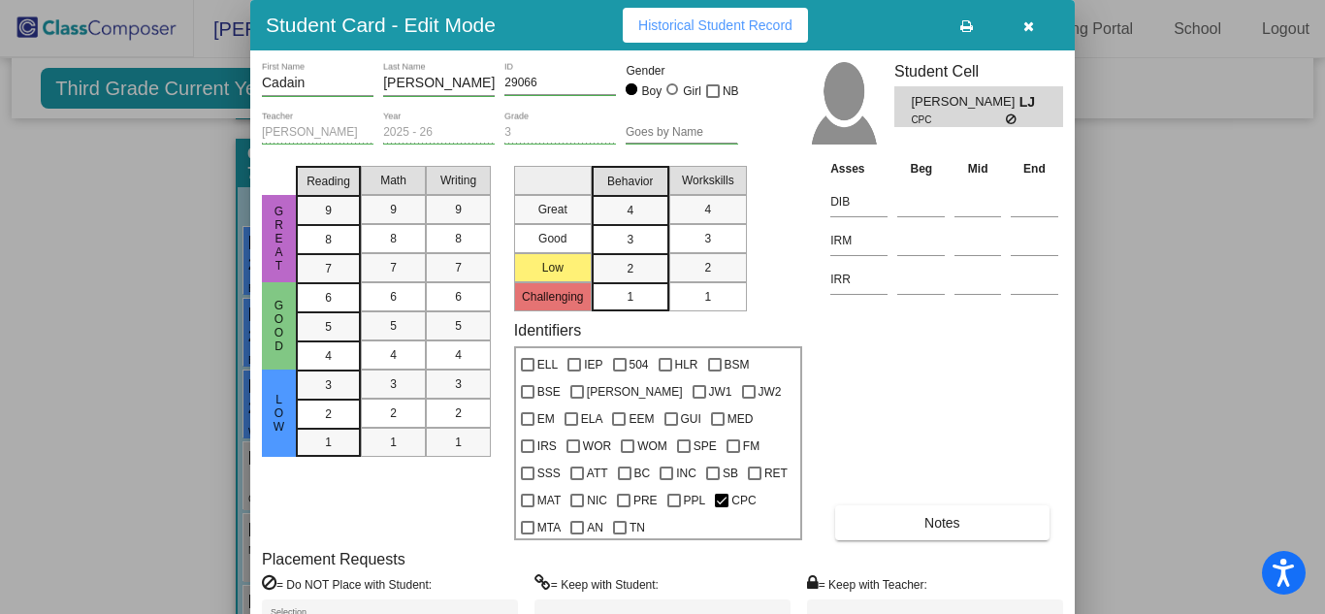
click at [1042, 48] on div "Student Card - Edit Mode Historical Student Record" at bounding box center [662, 25] width 824 height 50
click at [1040, 25] on button "button" at bounding box center [1028, 25] width 62 height 35
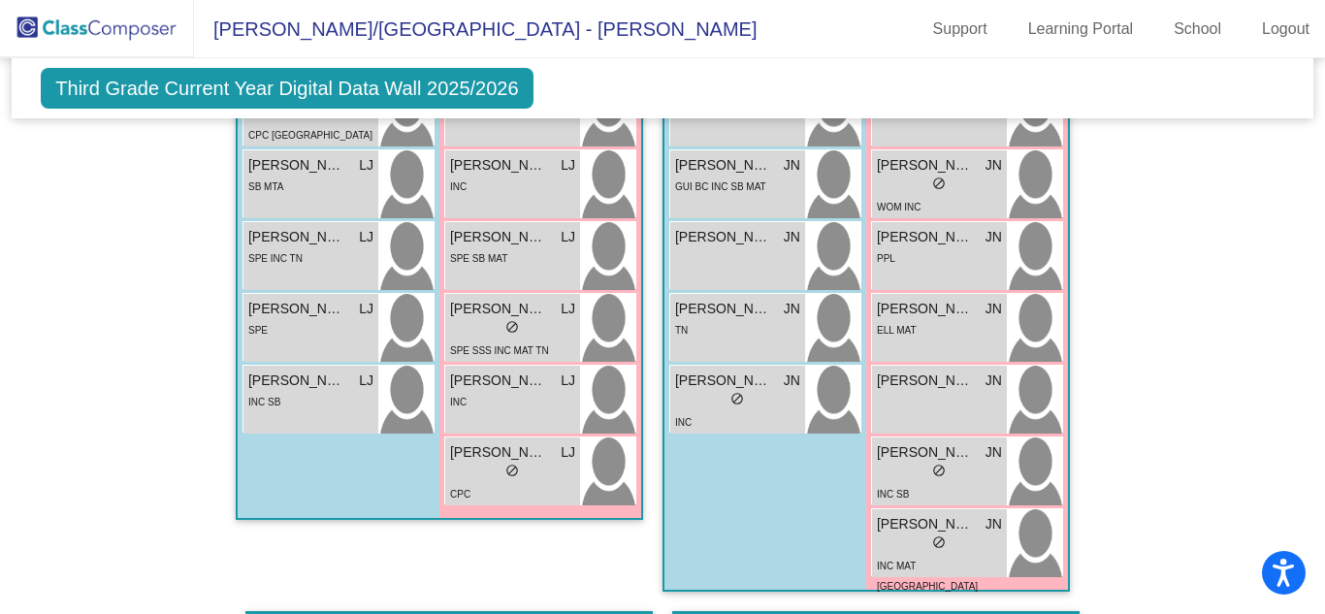
scroll to position [3843, 0]
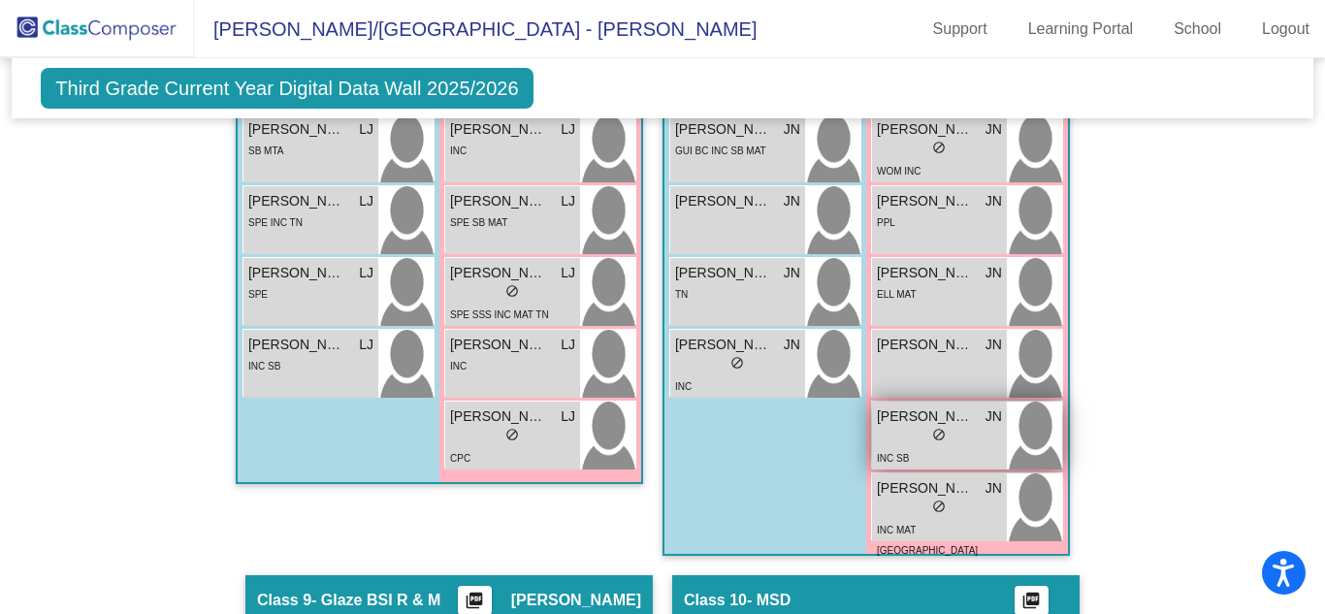
click at [889, 427] on div "lock do_not_disturb_alt" at bounding box center [939, 437] width 125 height 20
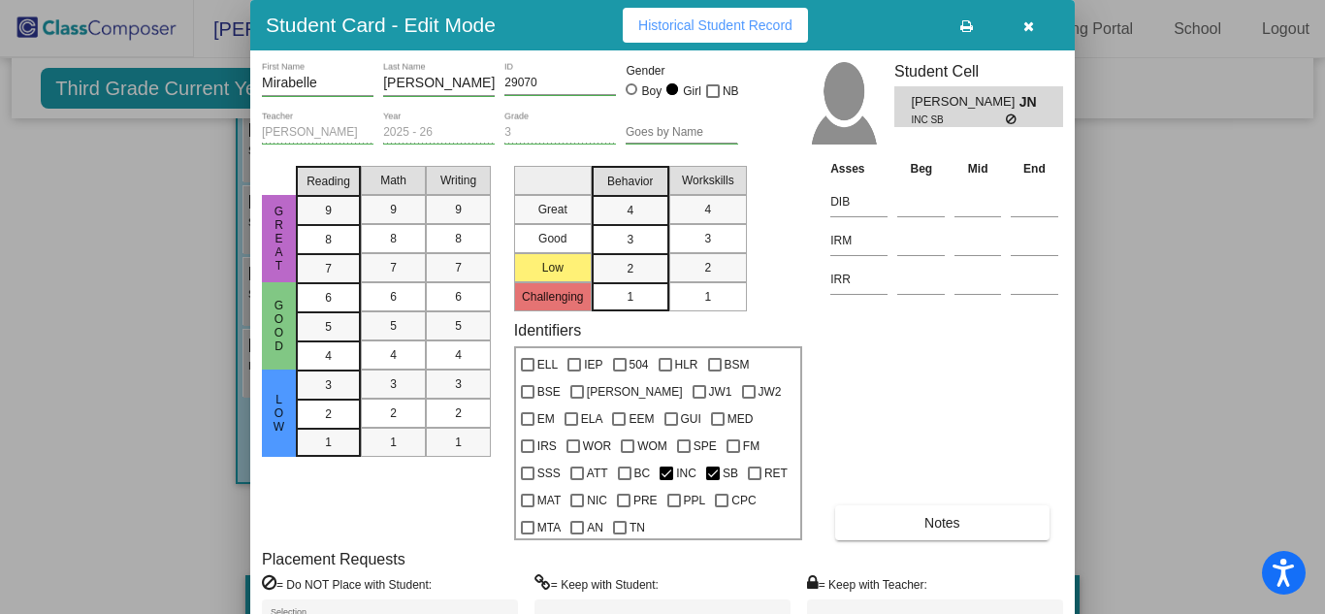
click at [926, 515] on span "Notes" at bounding box center [942, 523] width 36 height 16
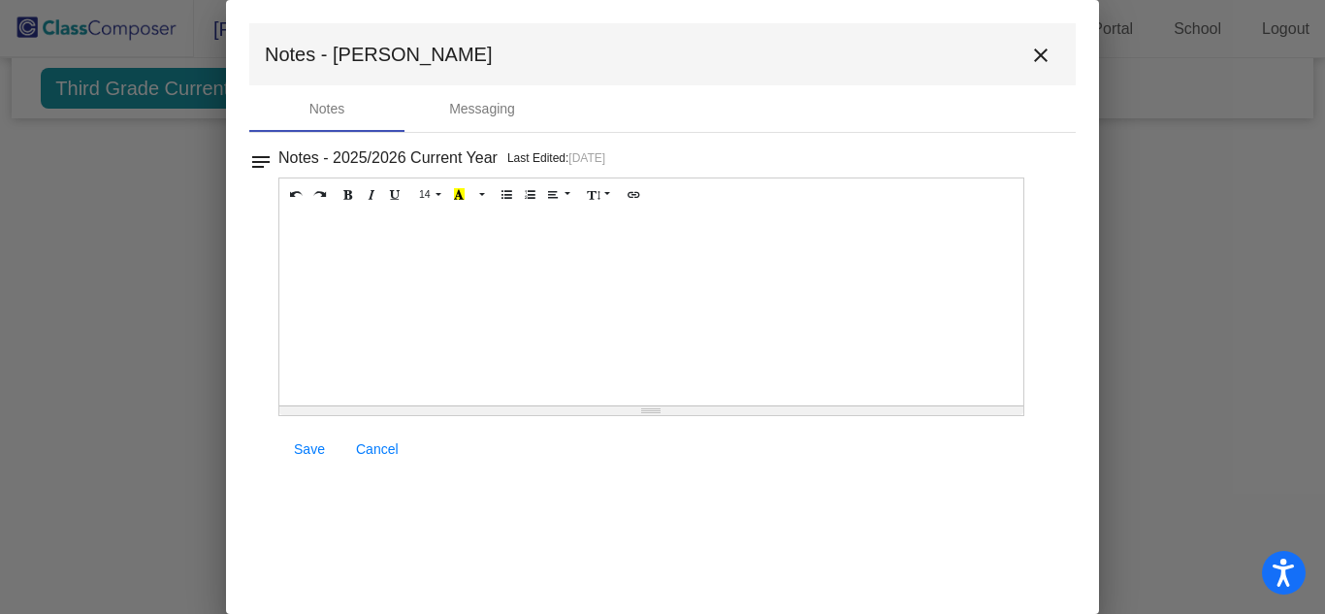
click at [1060, 358] on div "Notes - 2025/2026 Current Year Last Edited: [DATE] 14 8 9 10 11 12 14 18 24 36 …" at bounding box center [670, 309] width 785 height 328
click at [1040, 48] on mat-icon "close" at bounding box center [1040, 55] width 23 height 23
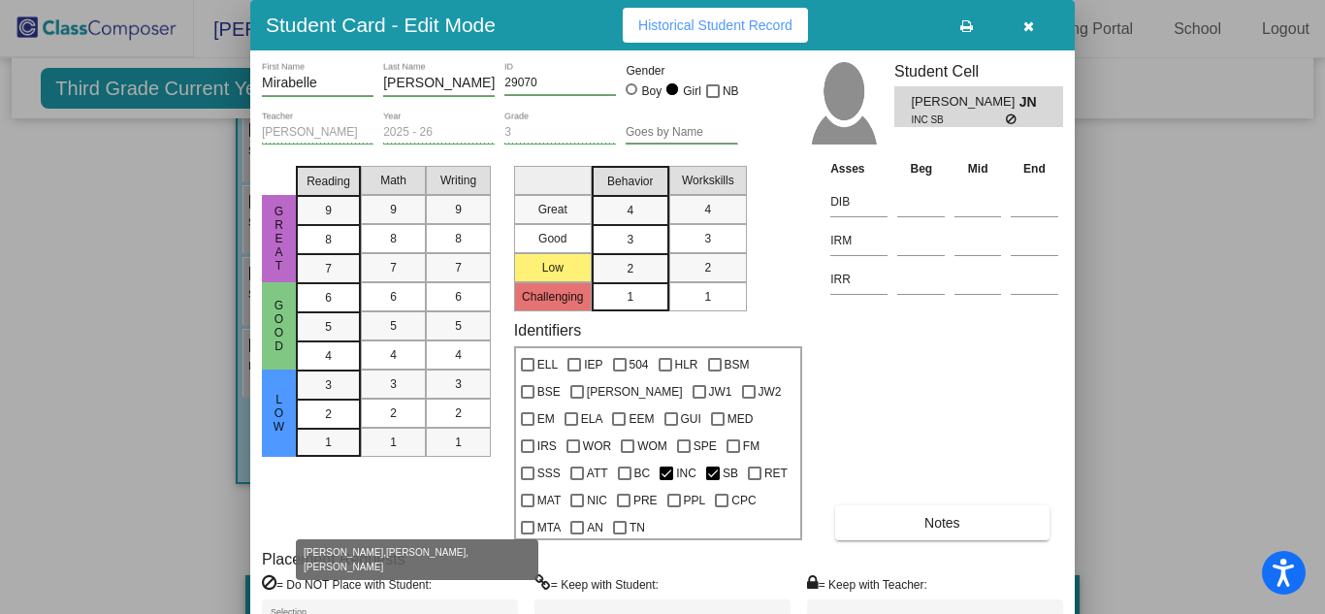
click at [501, 613] on div at bounding box center [501, 620] width 10 height 5
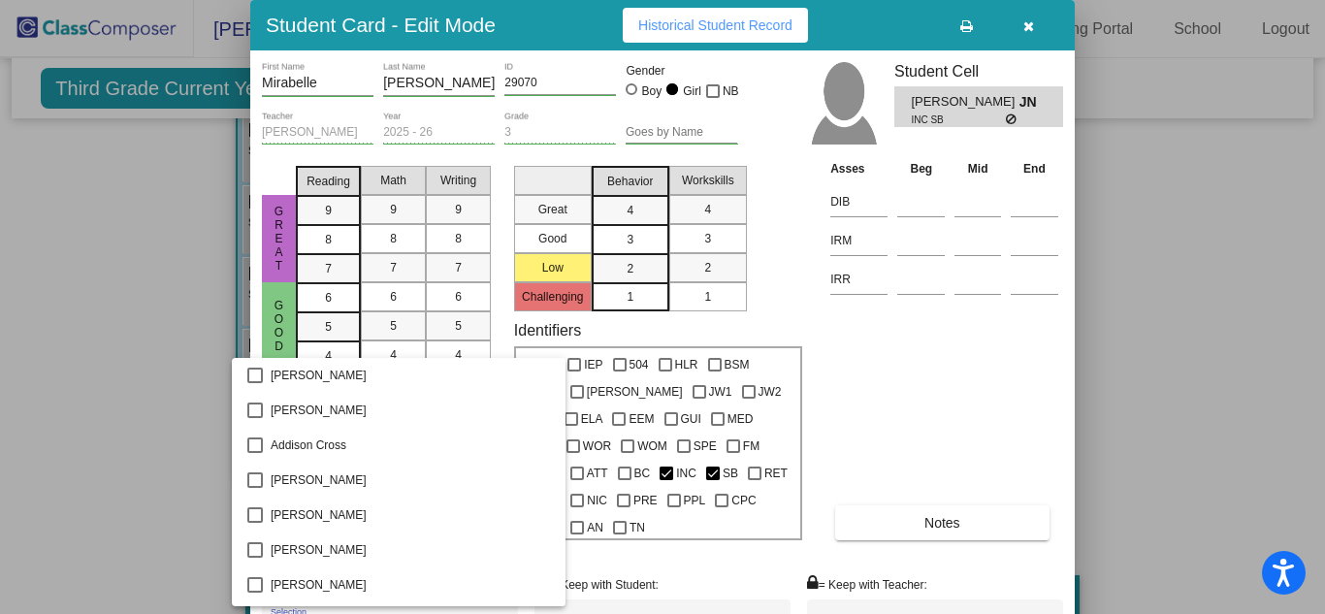
scroll to position [2289, 0]
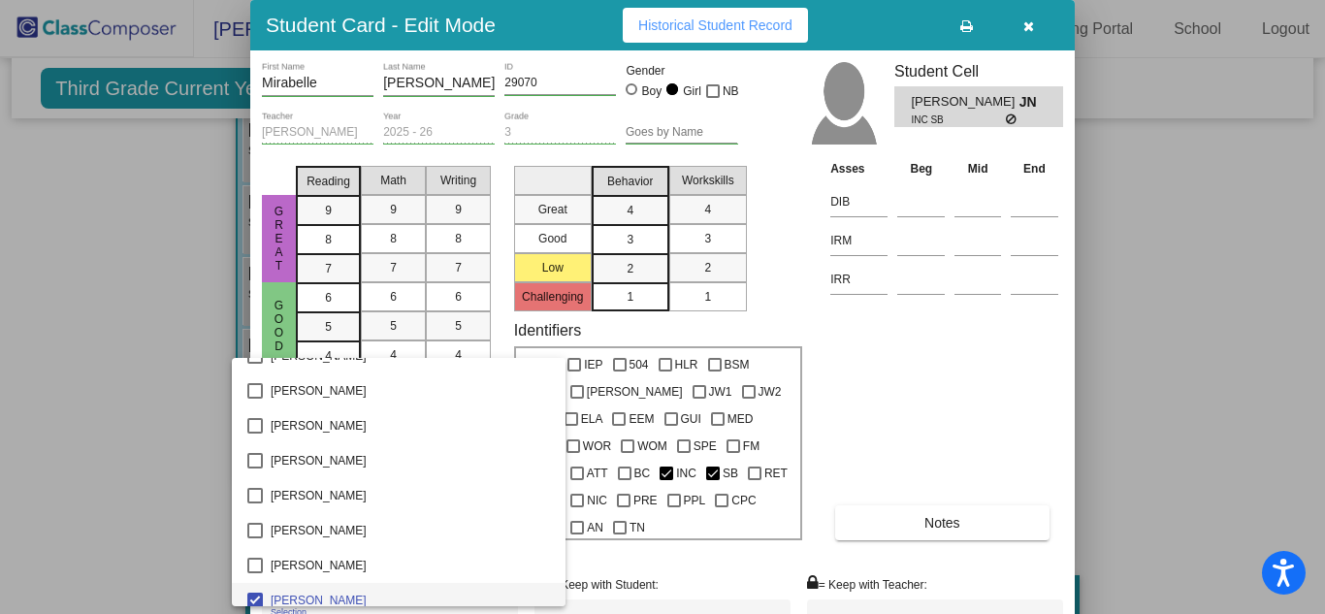
click at [1023, 363] on div at bounding box center [662, 307] width 1325 height 614
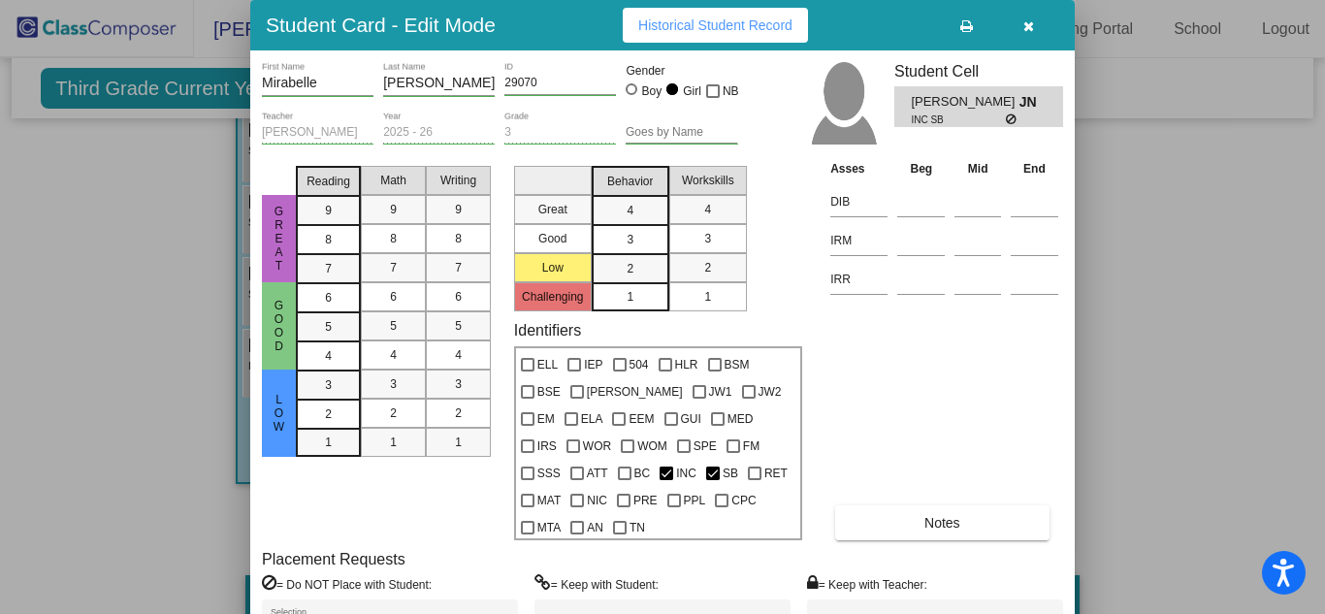
click at [1023, 363] on div "Asses Beg Mid End DIB IRM IRR Notes" at bounding box center [944, 348] width 238 height 381
click at [1021, 37] on button "button" at bounding box center [1028, 25] width 62 height 35
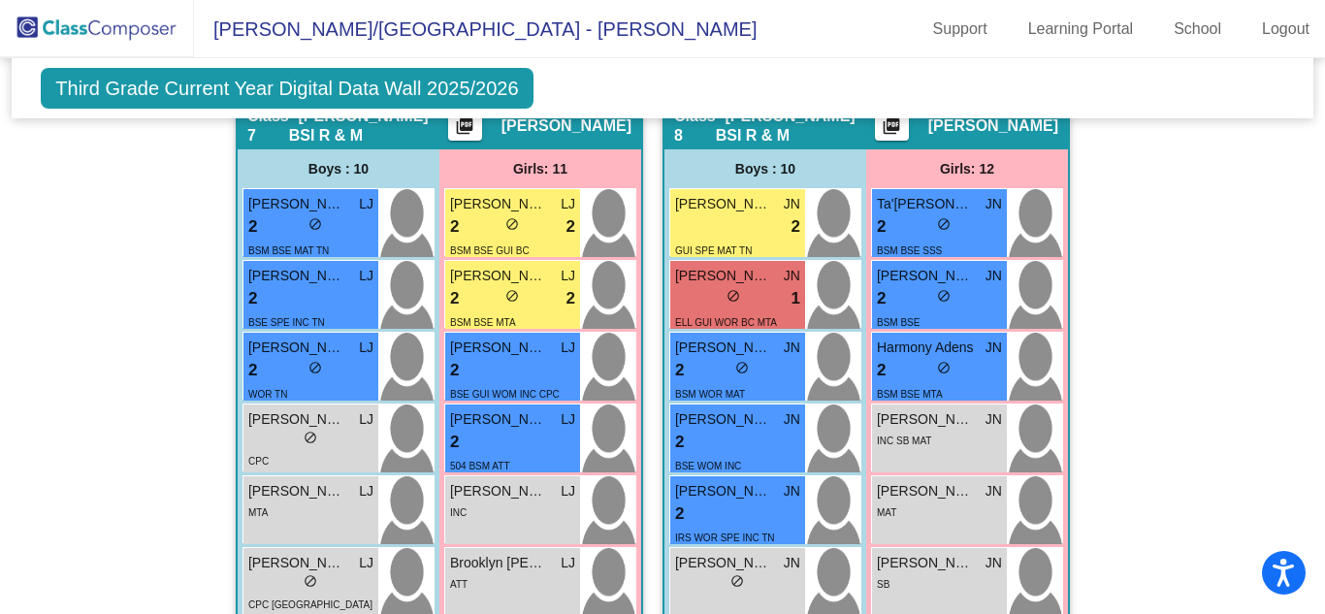
scroll to position [0, 0]
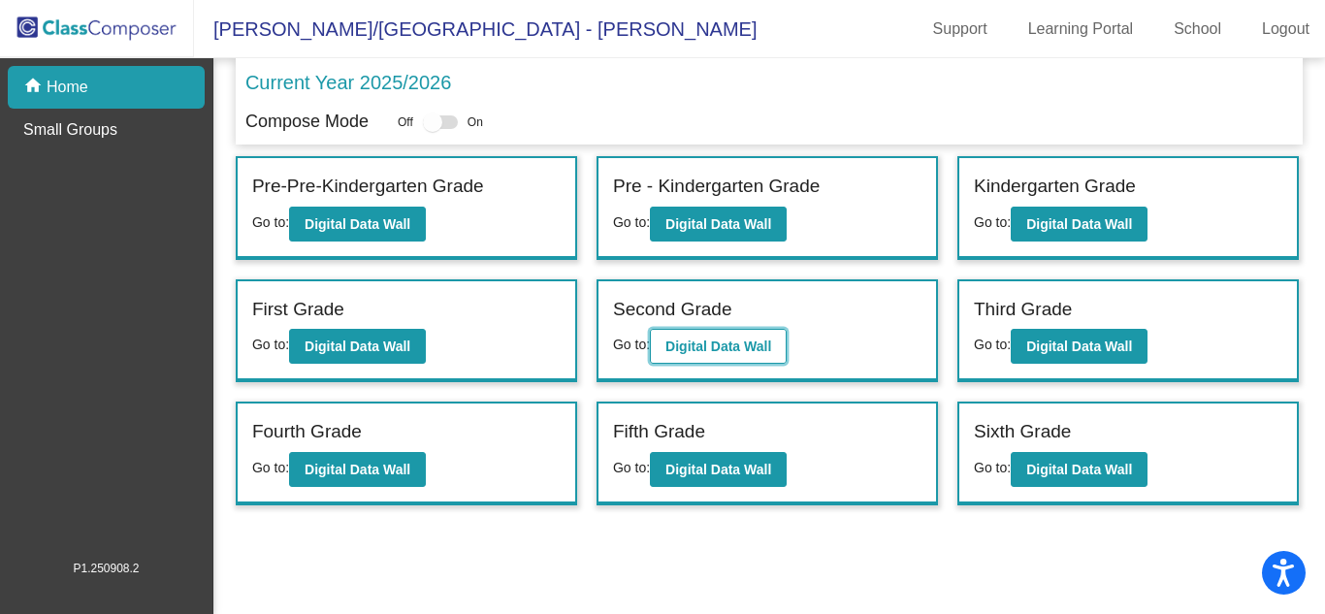
click at [728, 346] on b "Digital Data Wall" at bounding box center [718, 347] width 106 height 16
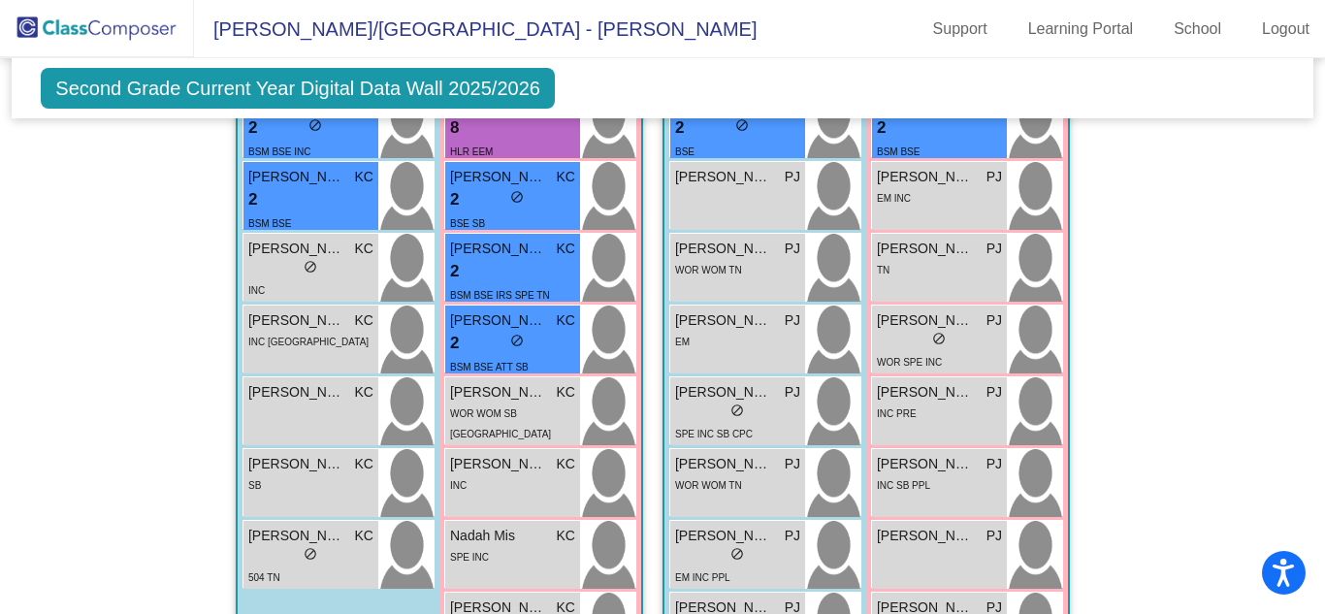
scroll to position [1773, 0]
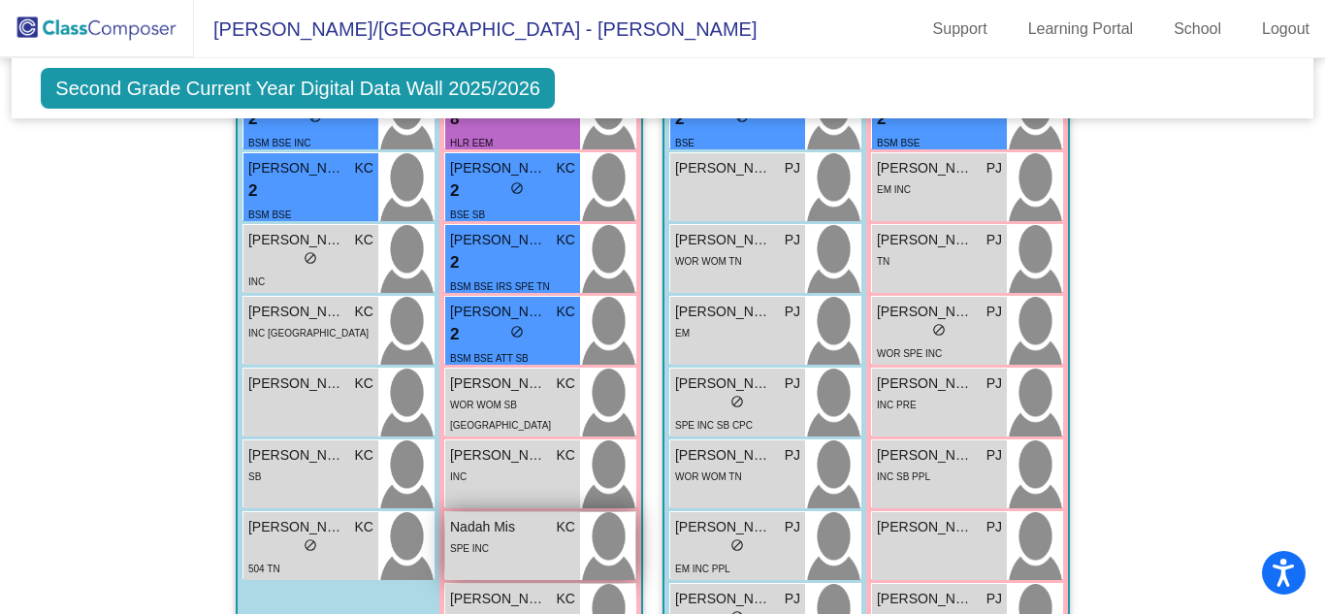
click at [533, 537] on div "SPE INC" at bounding box center [512, 547] width 125 height 20
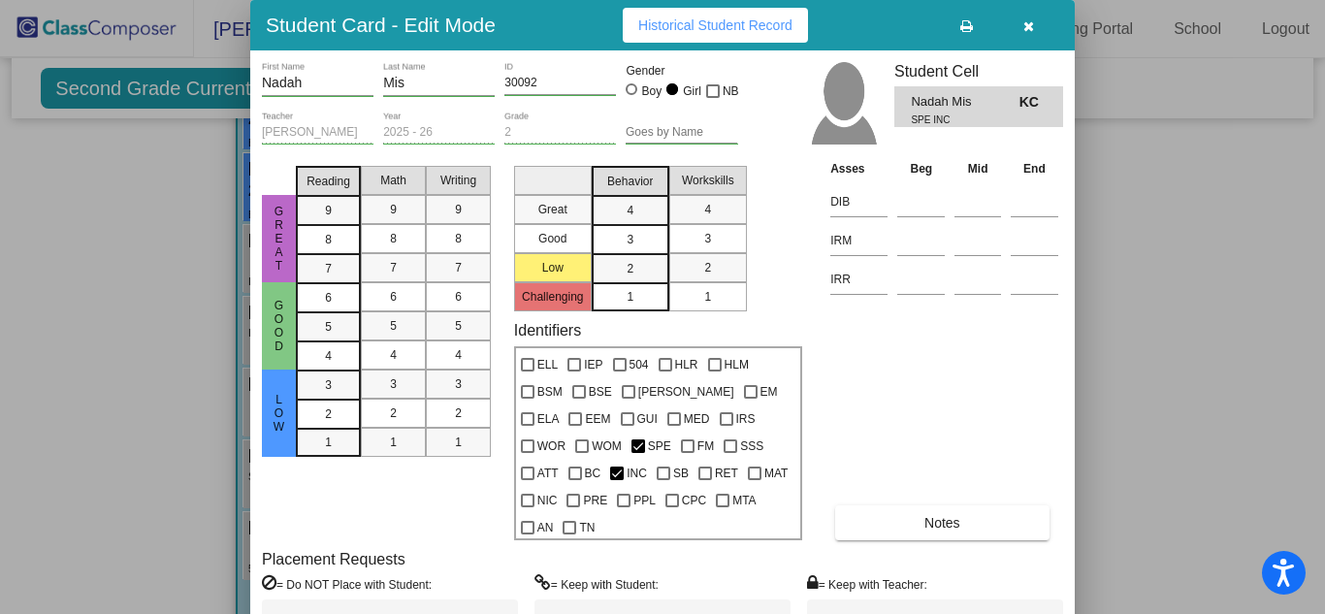
drag, startPoint x: 1324, startPoint y: 298, endPoint x: 1324, endPoint y: 339, distance: 41.7
click at [1324, 339] on div at bounding box center [662, 307] width 1325 height 614
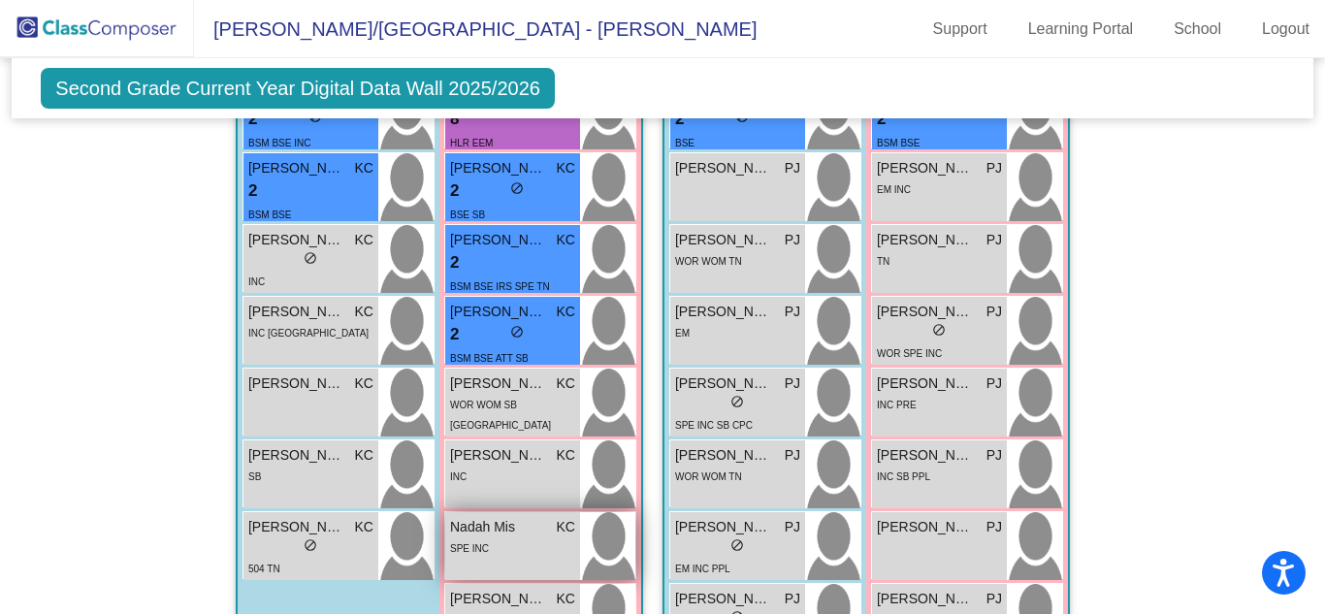
click at [480, 517] on span "Nadah Mis" at bounding box center [498, 527] width 97 height 20
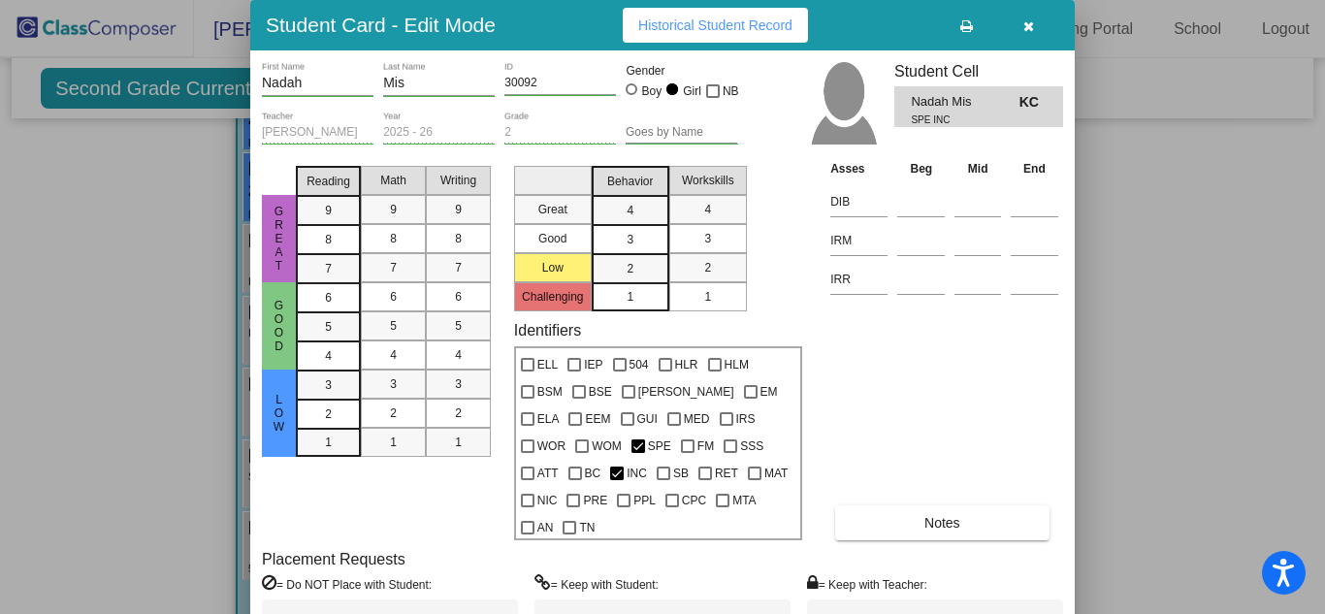
drag, startPoint x: 1321, startPoint y: 258, endPoint x: 1323, endPoint y: 289, distance: 31.1
click at [1323, 289] on div at bounding box center [662, 307] width 1325 height 614
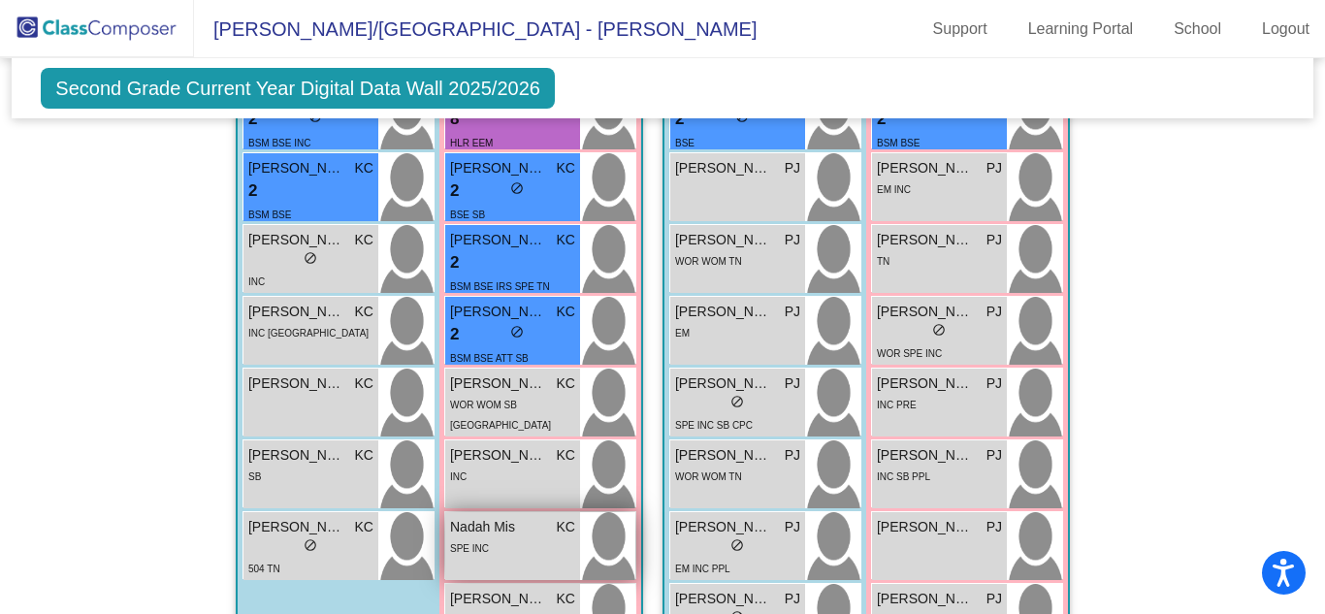
click at [473, 517] on span "Nadah Mis" at bounding box center [498, 527] width 97 height 20
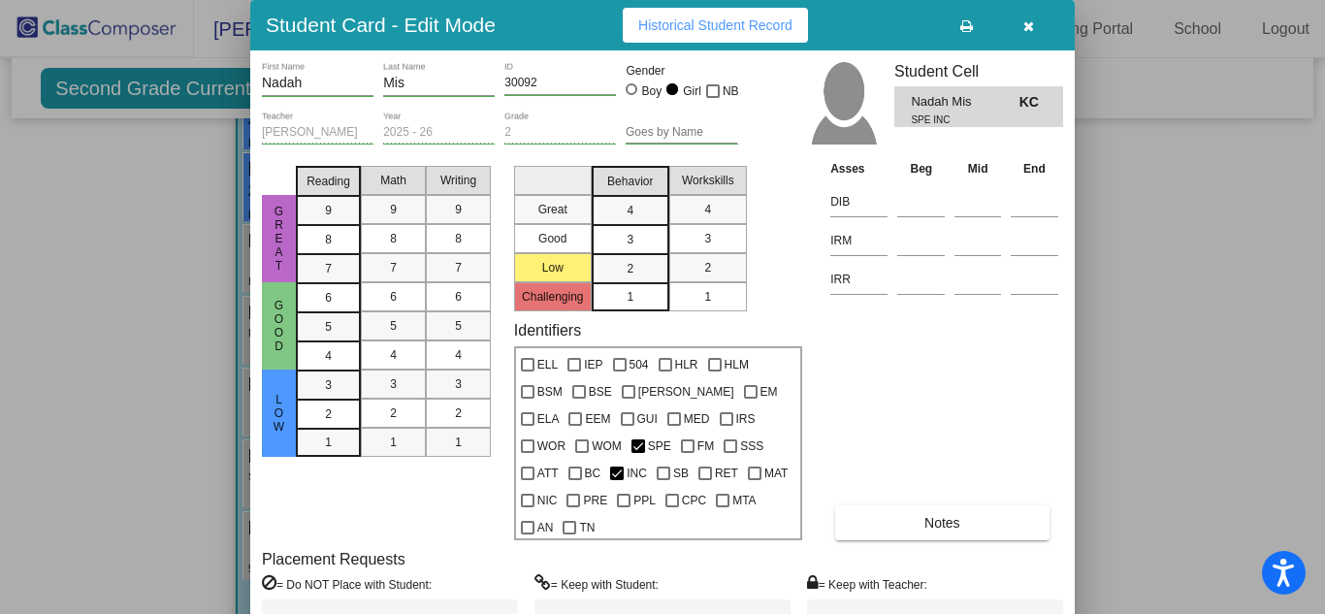
click at [653, 44] on div "Student Card - Edit Mode Historical Student Record" at bounding box center [662, 25] width 824 height 50
click at [656, 31] on span "Historical Student Record" at bounding box center [715, 25] width 154 height 16
click at [1019, 25] on button "button" at bounding box center [1028, 25] width 62 height 35
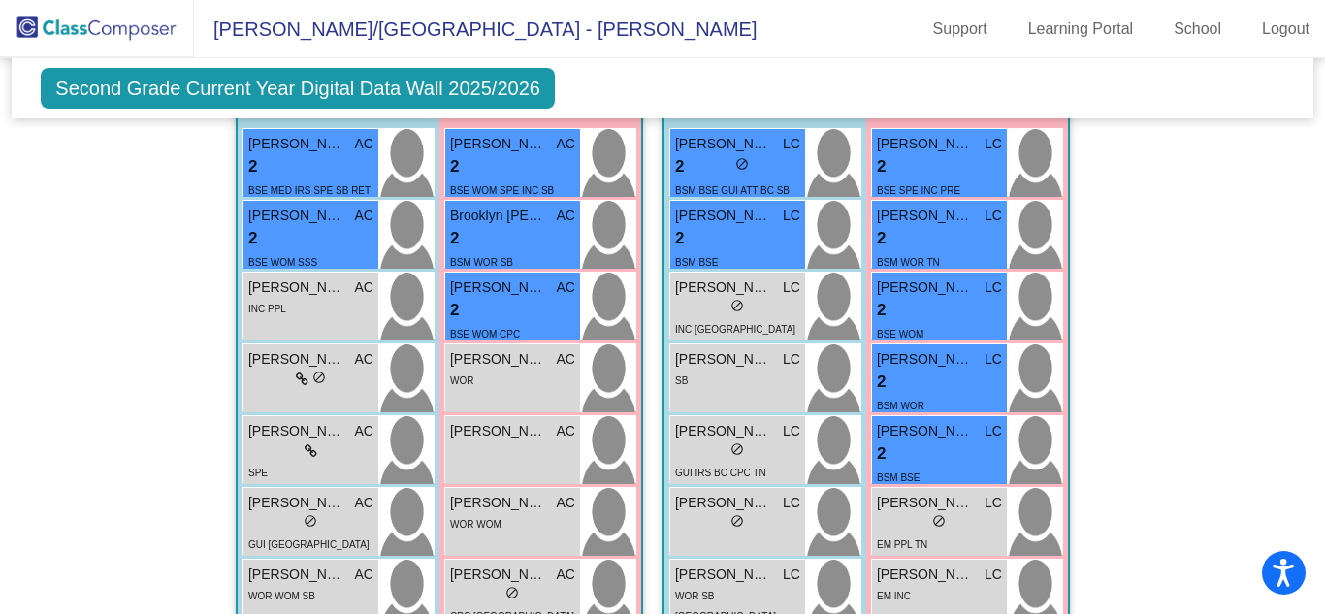
scroll to position [2472, 0]
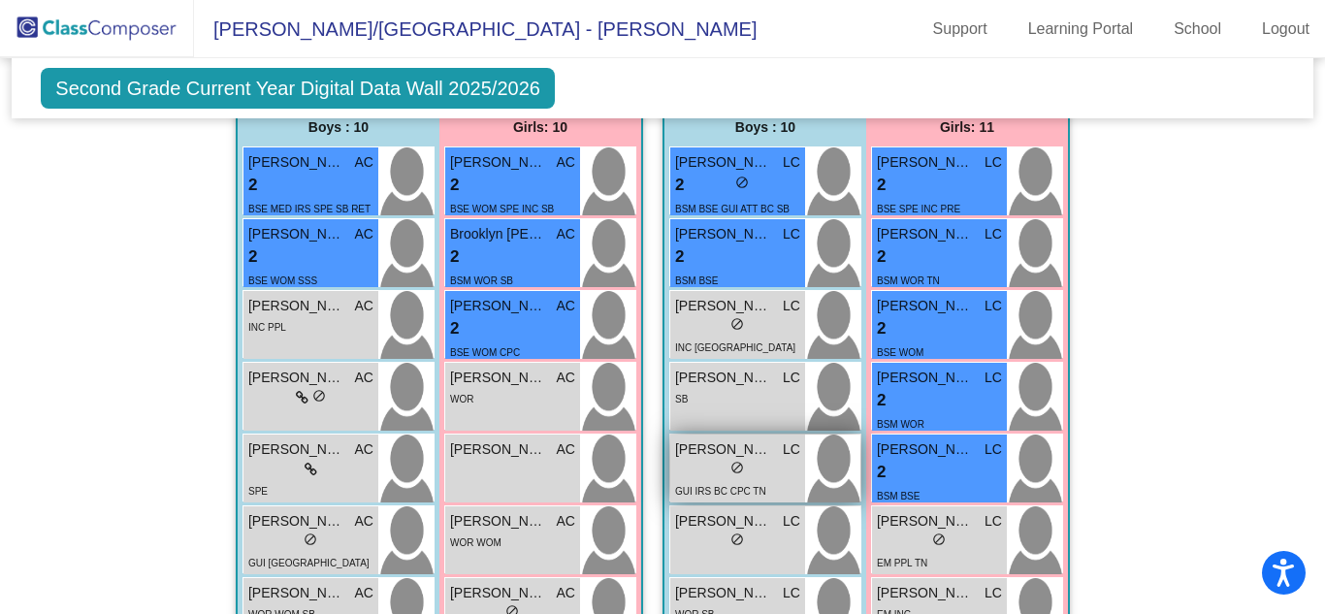
click at [694, 439] on span "[PERSON_NAME]" at bounding box center [723, 449] width 97 height 20
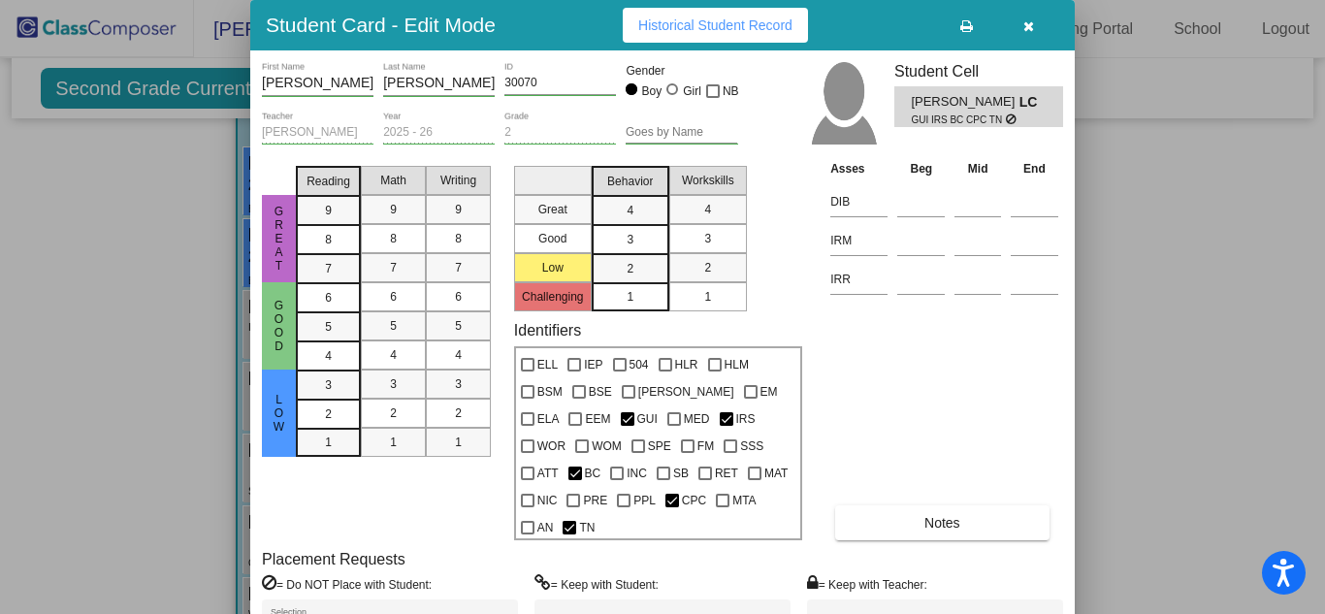
click at [956, 505] on button "Notes" at bounding box center [941, 522] width 213 height 35
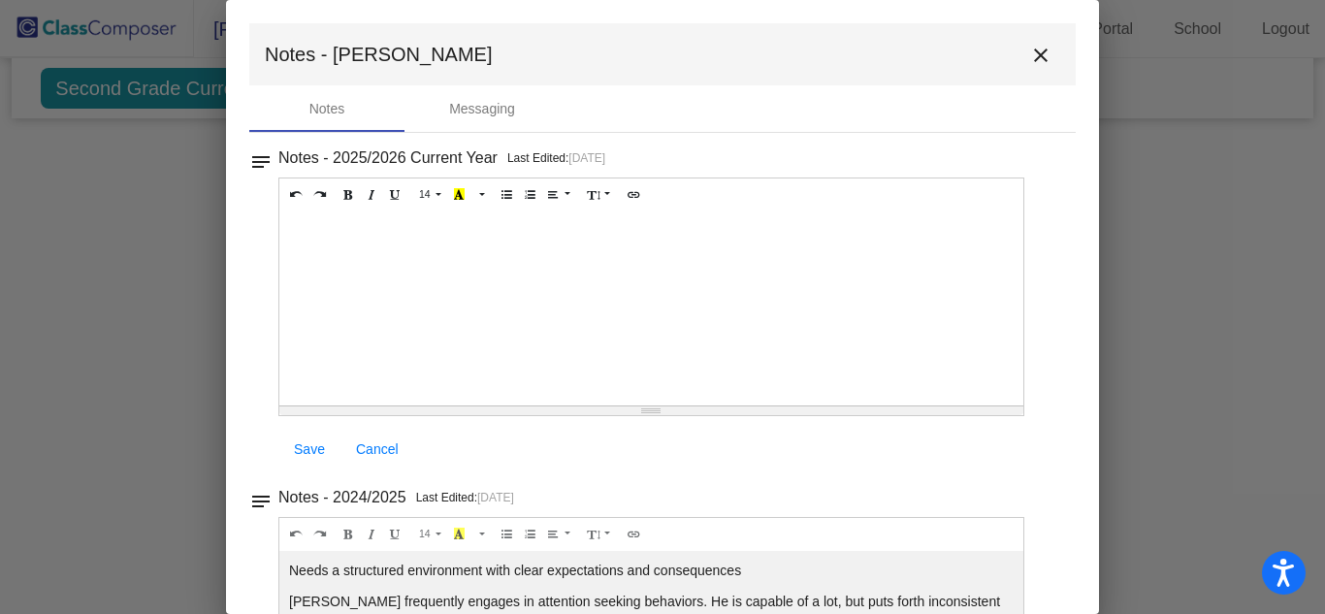
click at [1058, 490] on div "notes Notes - 2024/2025 Last Edited: [DATE] 14 8 9 10 11 12 14 18 24 36 Backgro…" at bounding box center [662, 620] width 826 height 272
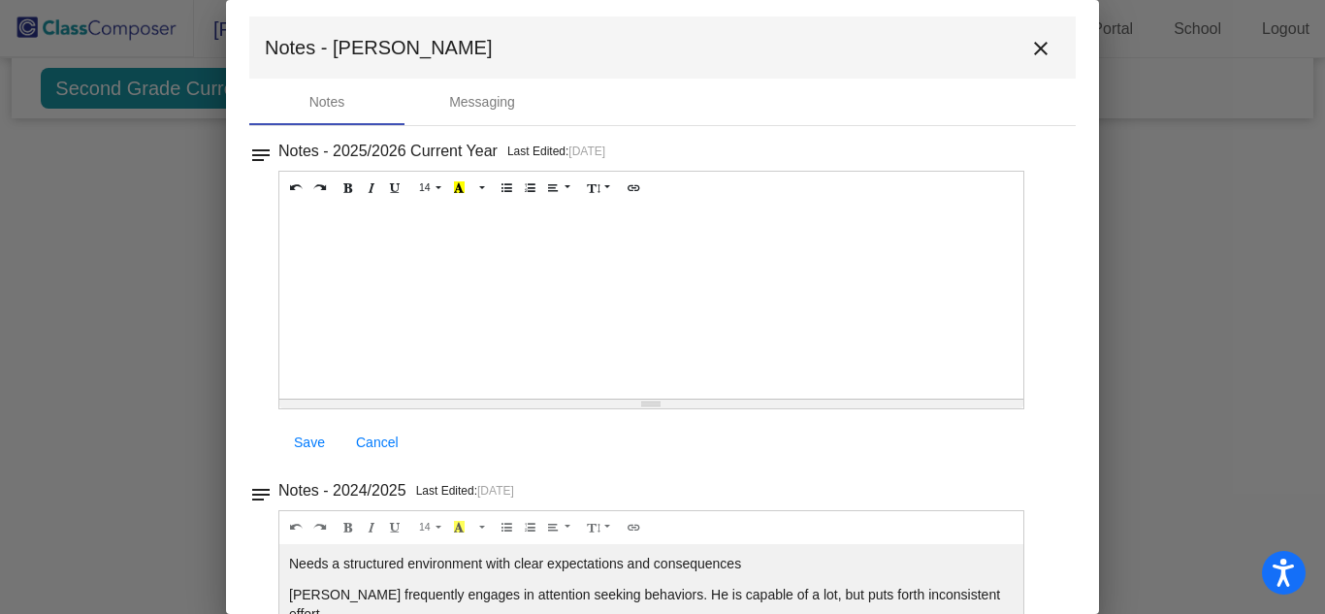
scroll to position [0, 0]
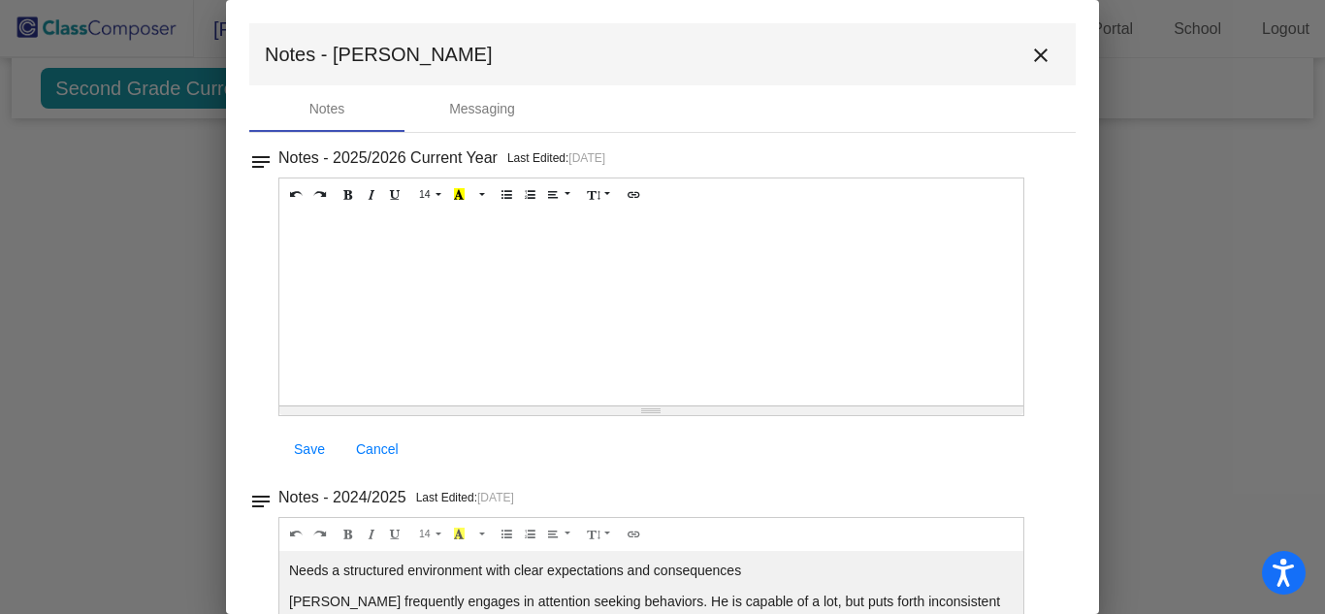
click at [1038, 54] on mat-icon "close" at bounding box center [1040, 55] width 23 height 23
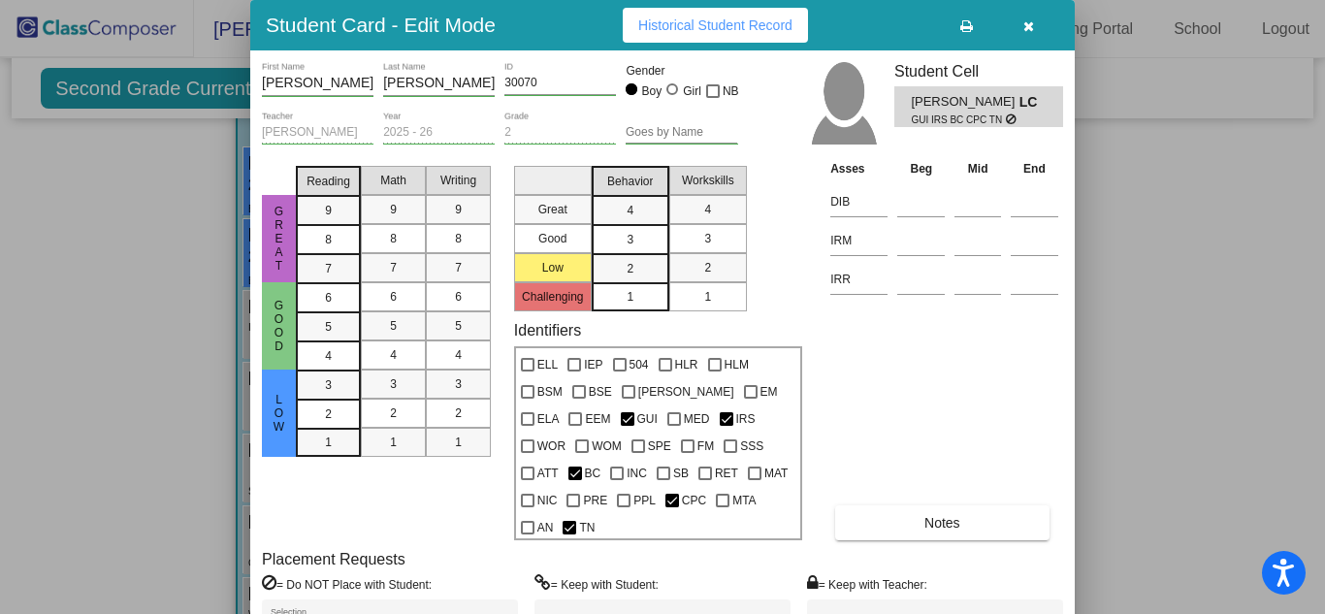
click at [1038, 54] on div "[PERSON_NAME] First Name [PERSON_NAME] Last Name 30070 ID Gender Boy Girl NB [P…" at bounding box center [662, 377] width 824 height 654
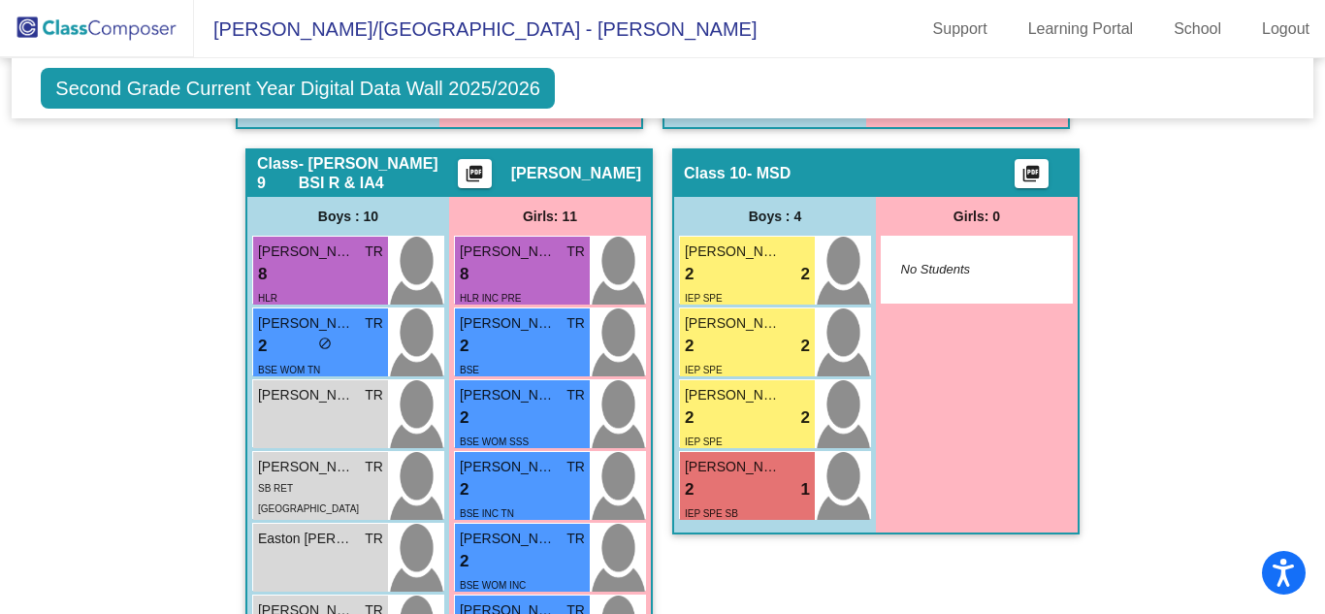
scroll to position [4209, 0]
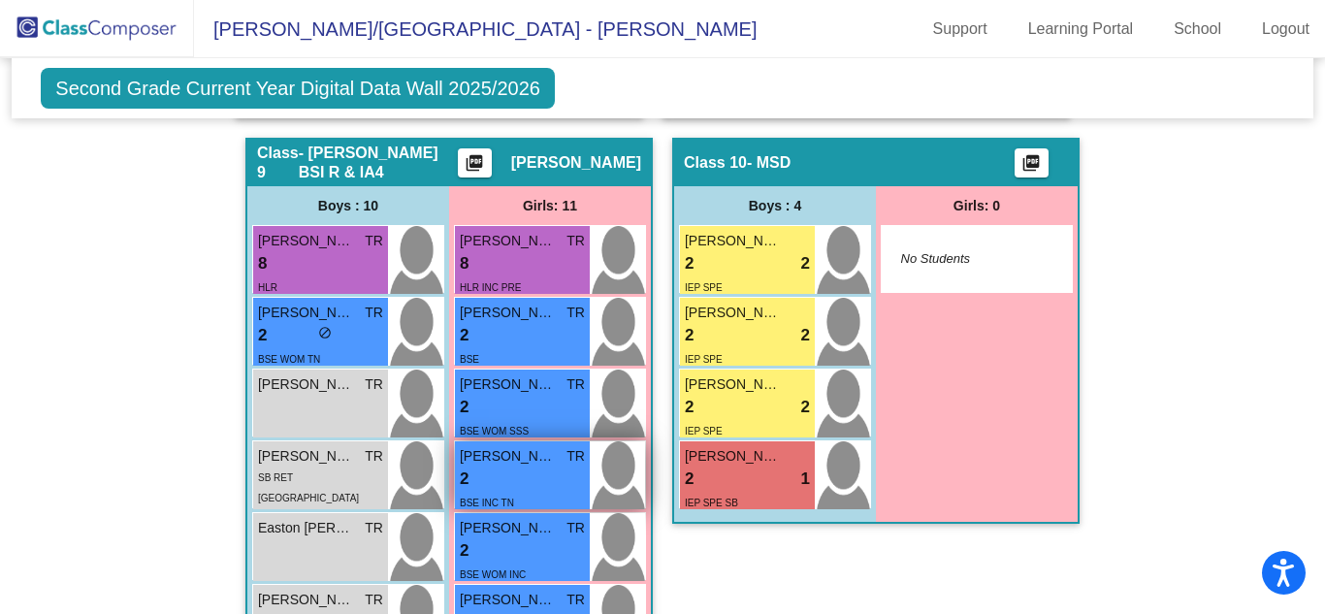
click at [527, 467] on div "2 lock do_not_disturb_alt" at bounding box center [522, 479] width 125 height 25
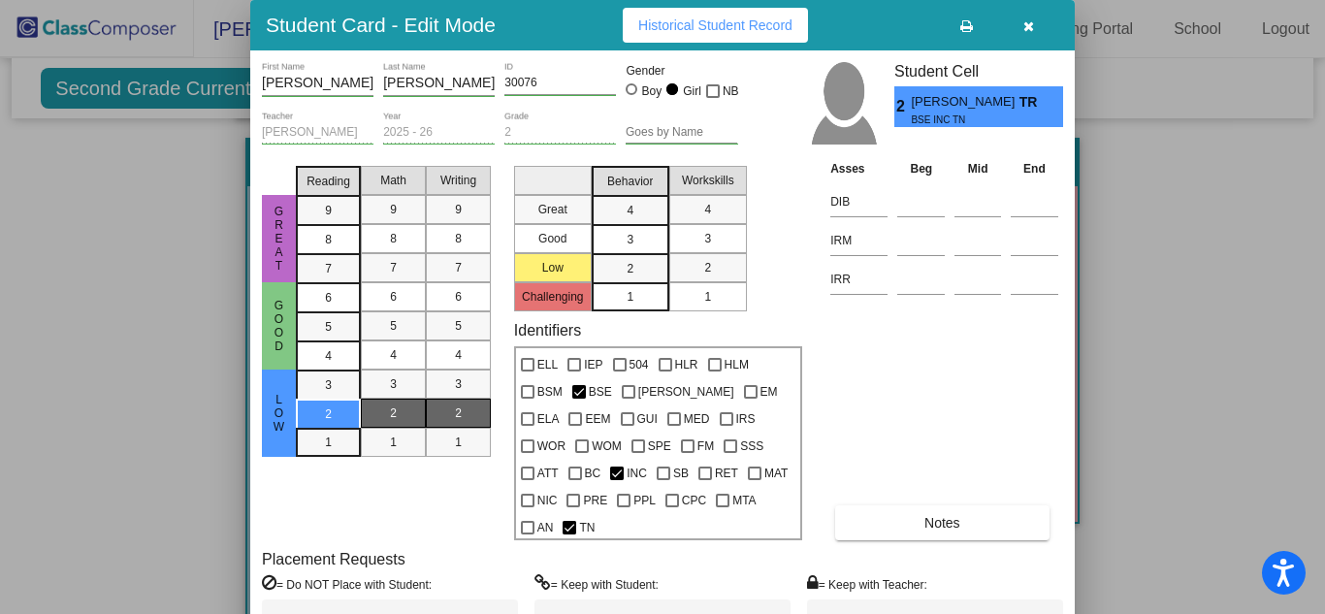
click at [1022, 36] on button "button" at bounding box center [1028, 25] width 62 height 35
